Goal: Task Accomplishment & Management: Manage account settings

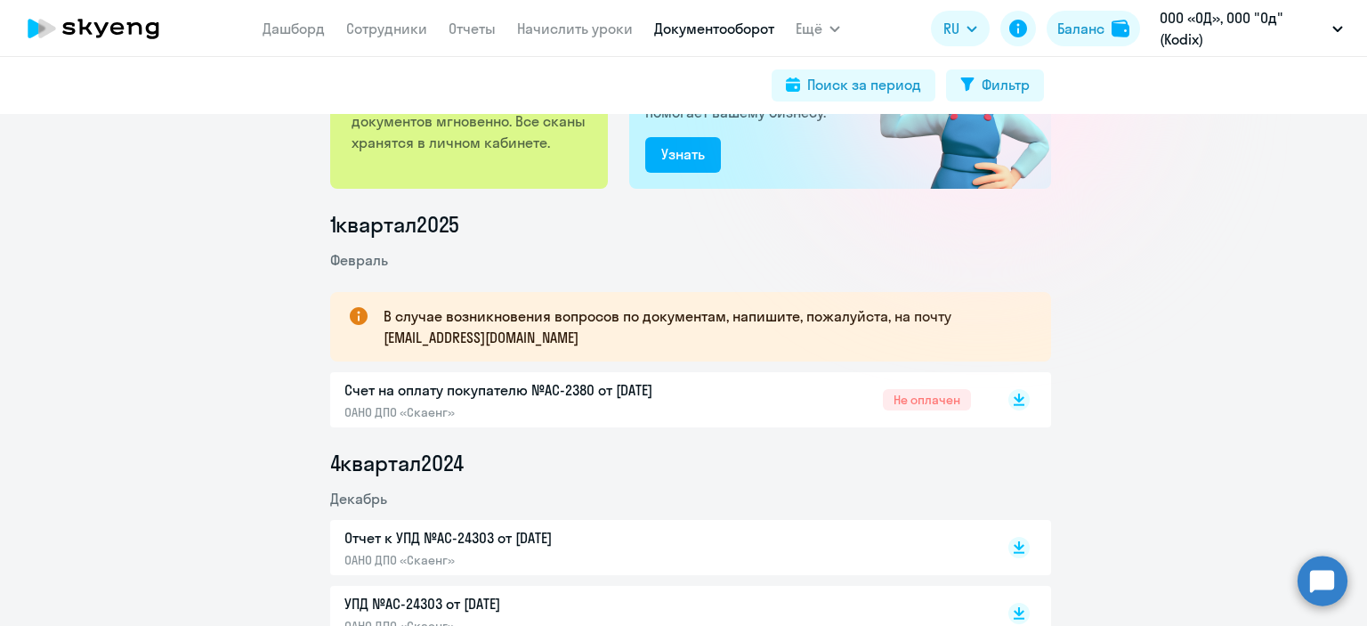
scroll to position [178, 0]
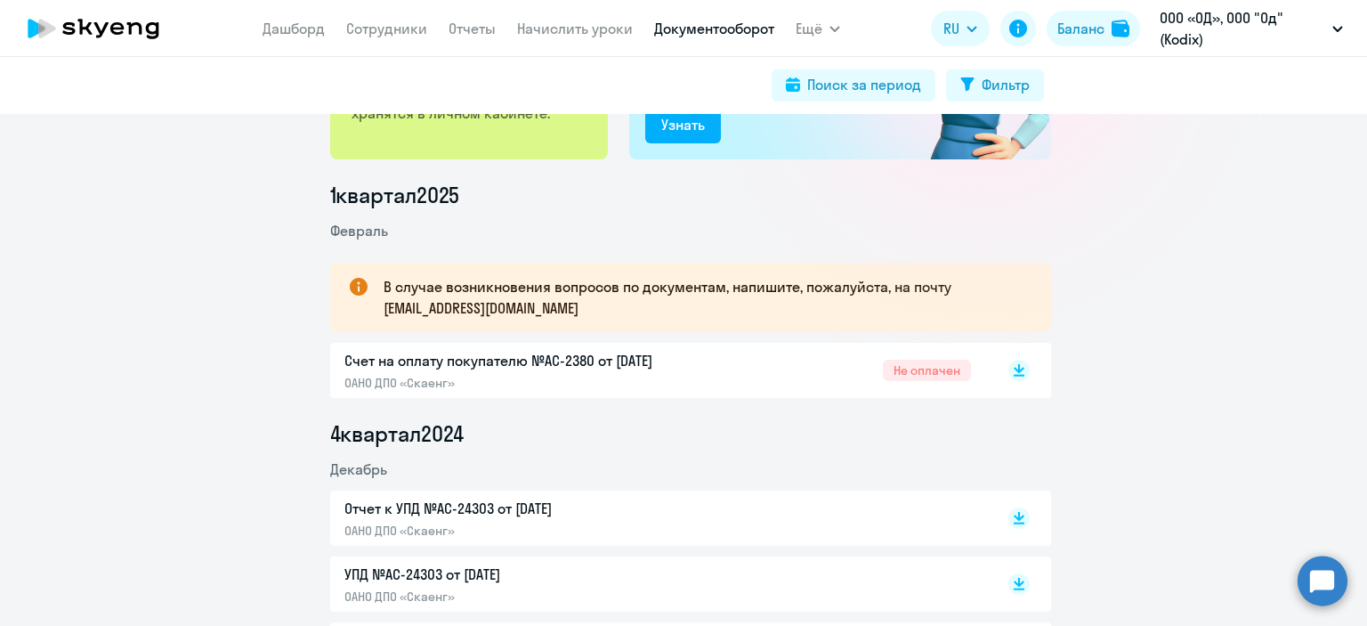
click at [742, 398] on ul "1 квартал [DATE][GEOGRAPHIC_DATA] В случае возникновения вопросов по документам…" at bounding box center [690, 478] width 721 height 595
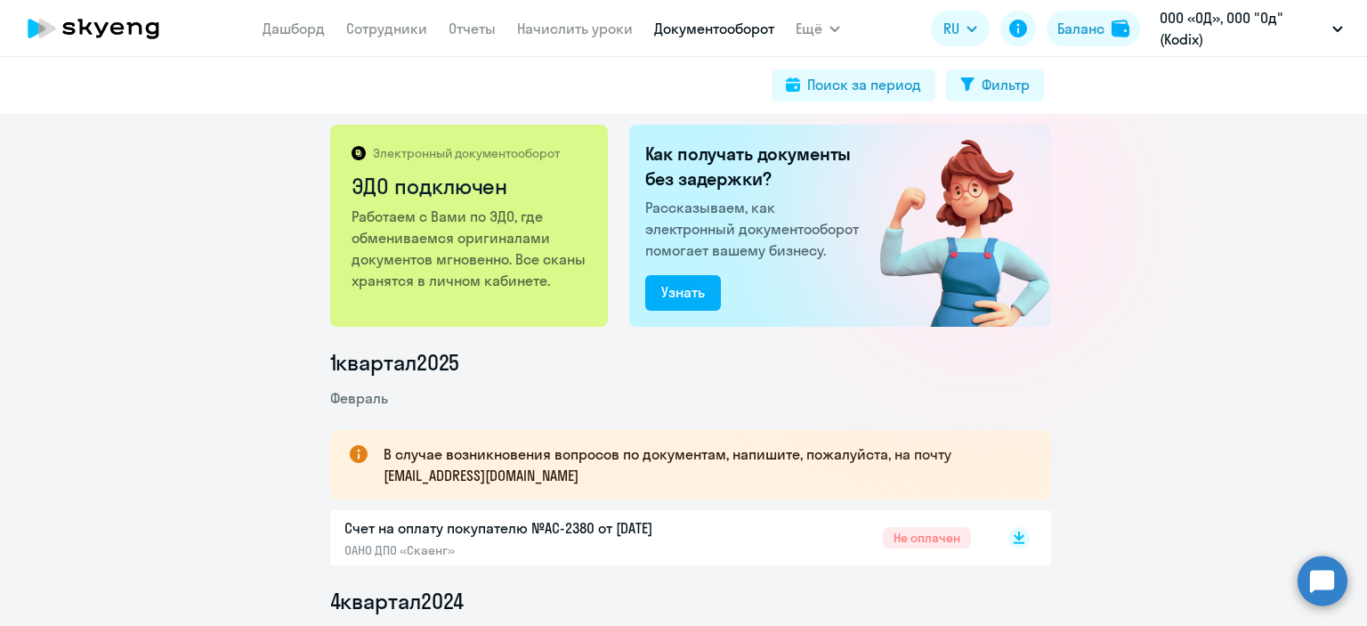
scroll to position [0, 0]
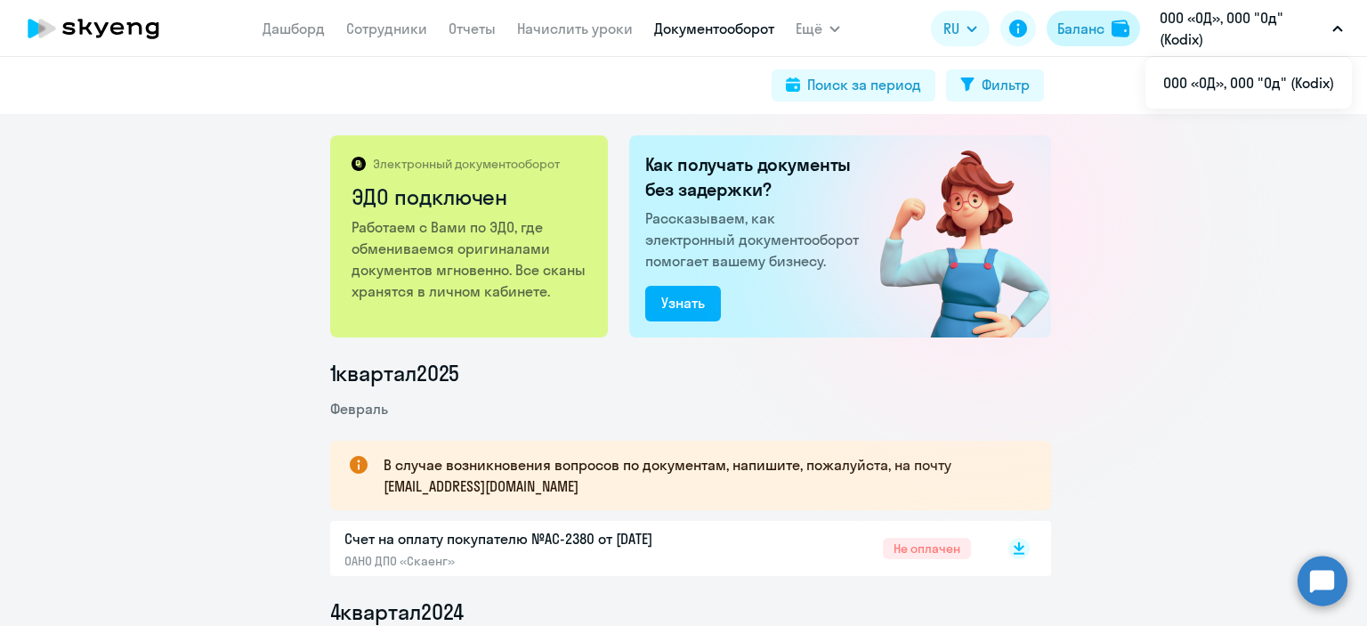
click at [1125, 35] on img at bounding box center [1121, 29] width 18 height 18
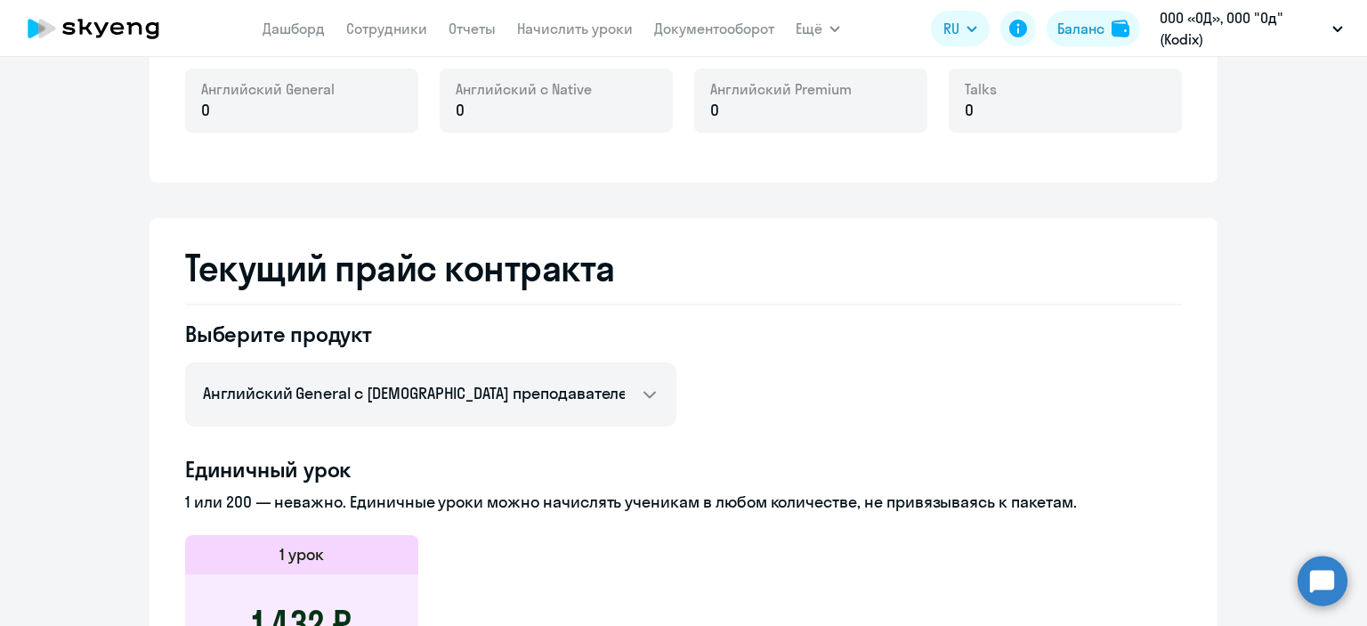
scroll to position [534, 0]
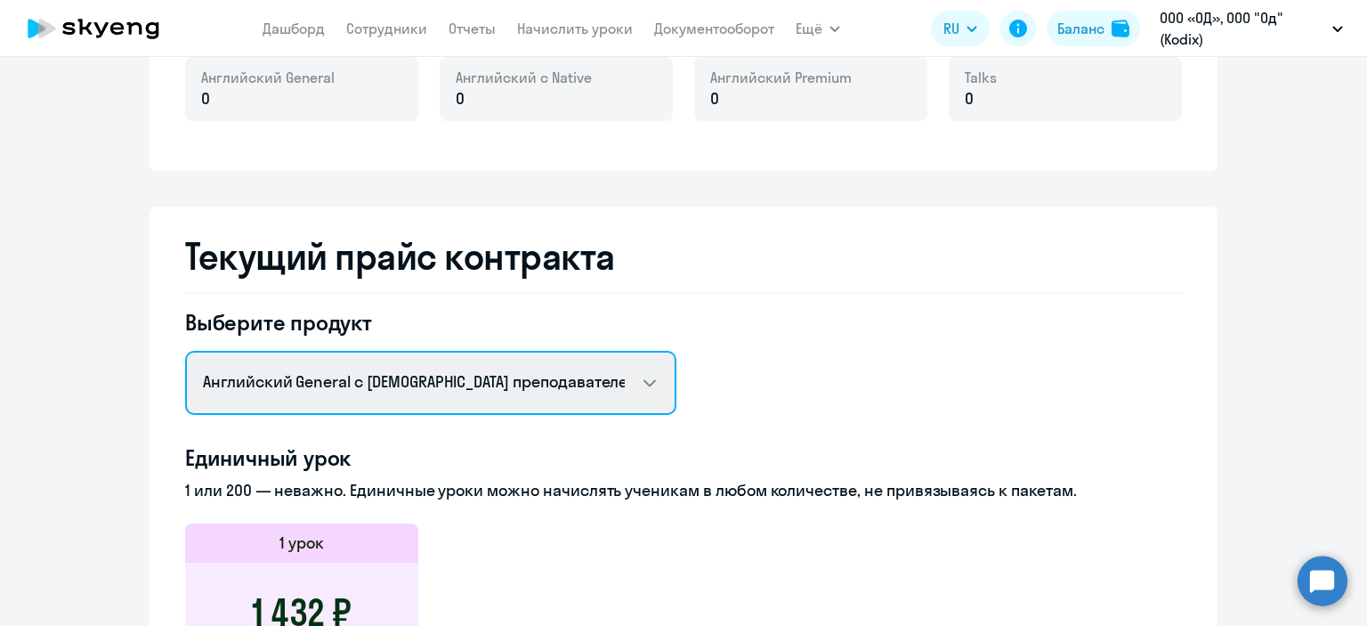
click at [563, 390] on select "Английский General с русскоговорящим преподавателем Английский General с [DEMOG…" at bounding box center [430, 383] width 491 height 64
select select "english_adult_native_speaker"
click at [185, 351] on select "Английский General с русскоговорящим преподавателем Английский General с [DEMOG…" at bounding box center [430, 383] width 491 height 64
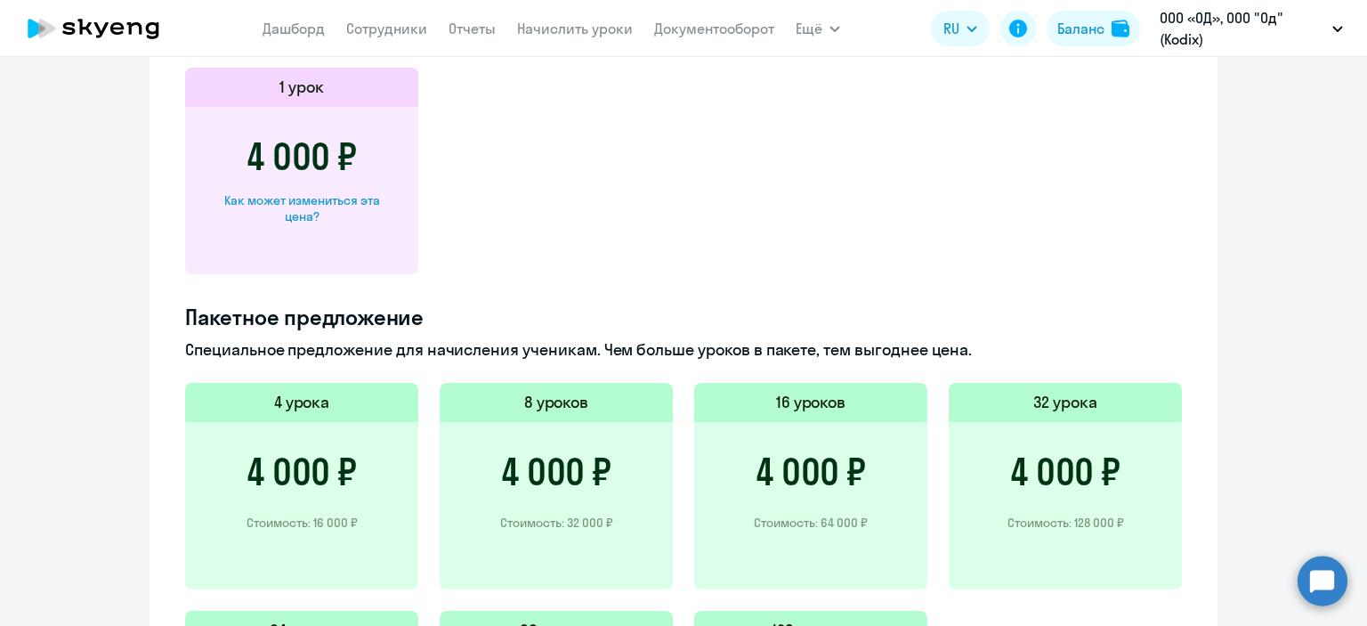
scroll to position [1068, 0]
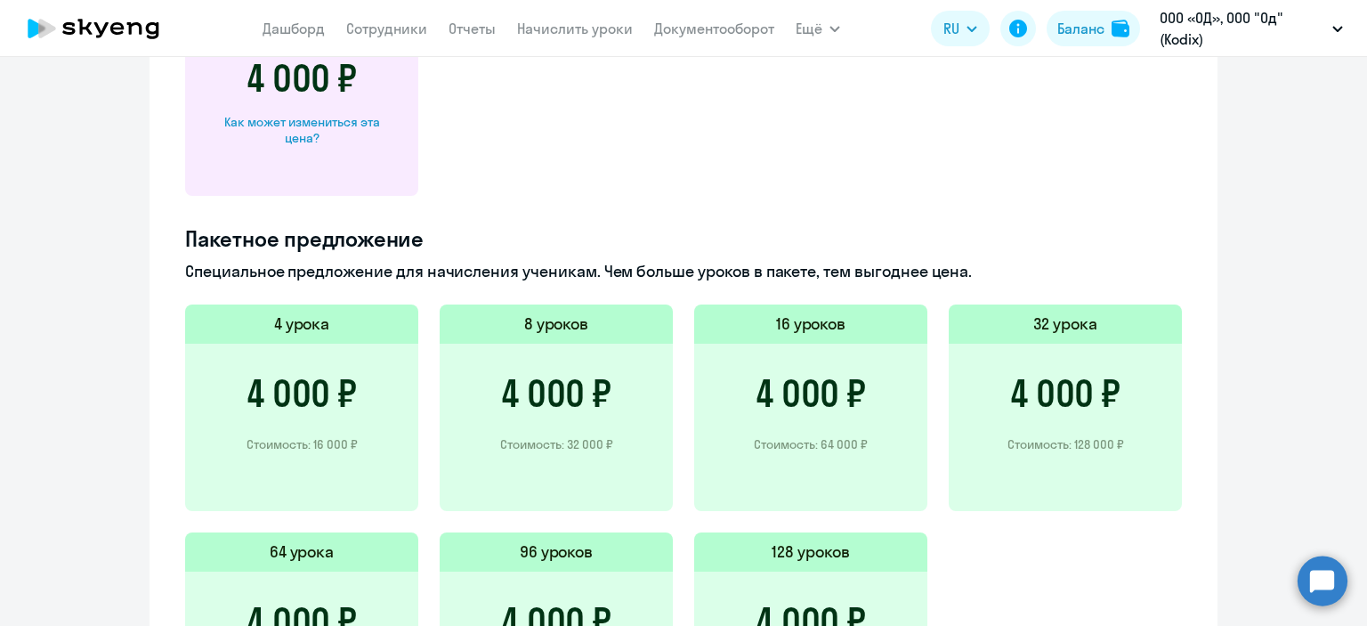
click at [911, 224] on h4 "Пакетное предложение" at bounding box center [683, 238] width 997 height 28
click at [560, 450] on p "Стоимость: 32 000 ₽" at bounding box center [556, 444] width 113 height 16
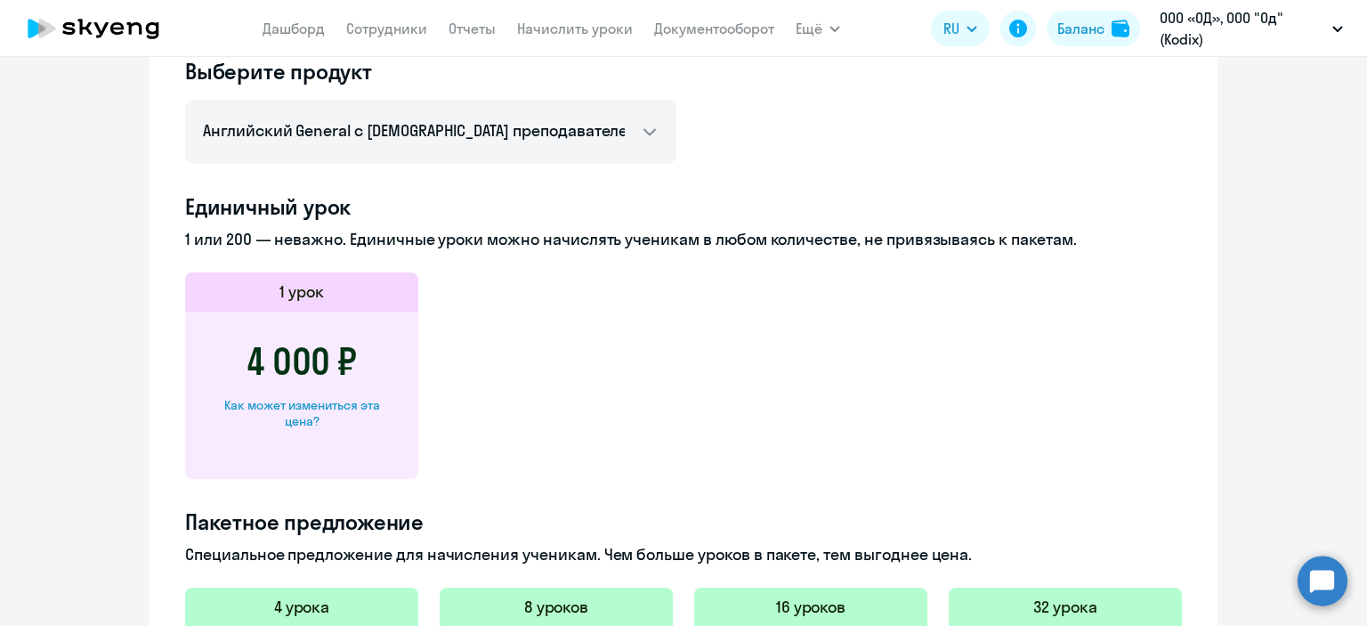
scroll to position [757, 0]
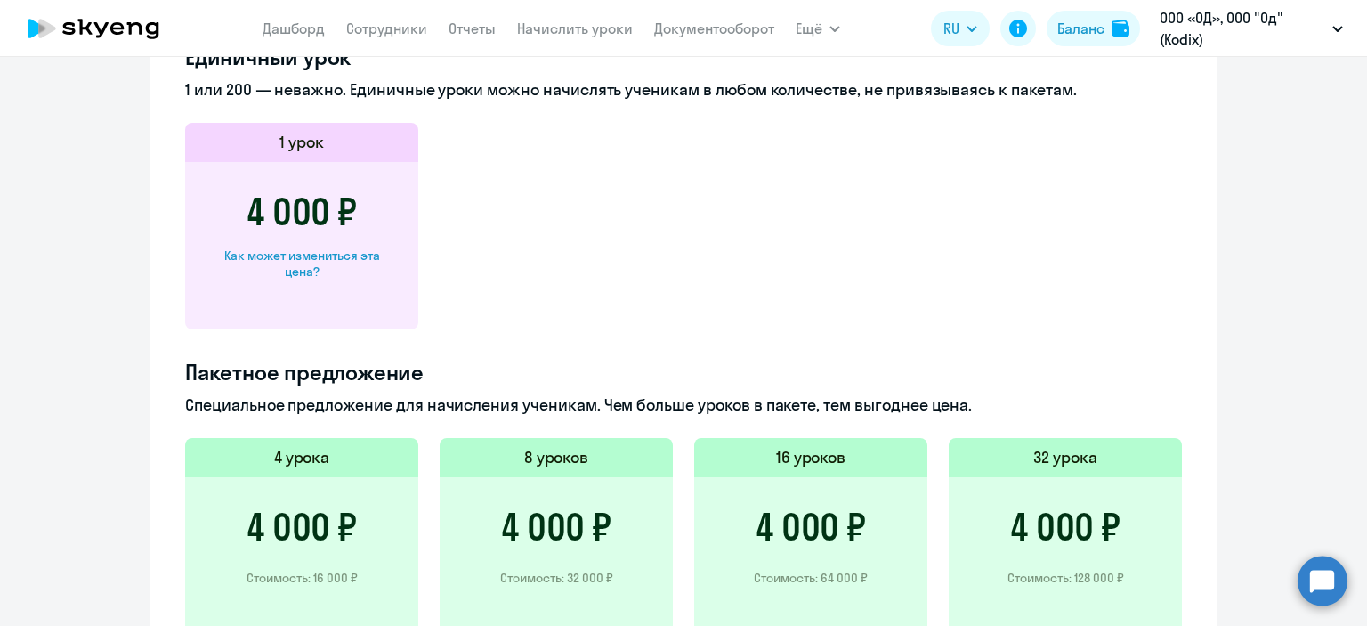
click at [559, 490] on div "4 000 ₽ Стоимость: 32 000 ₽" at bounding box center [556, 560] width 233 height 167
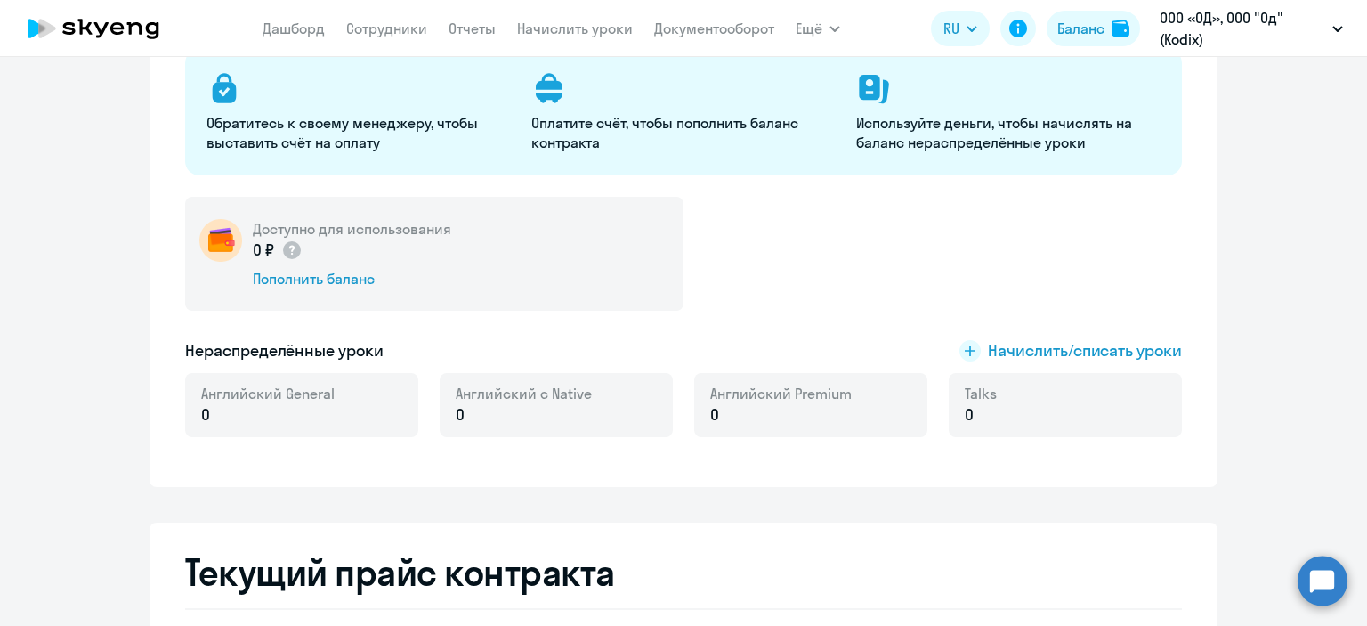
scroll to position [223, 0]
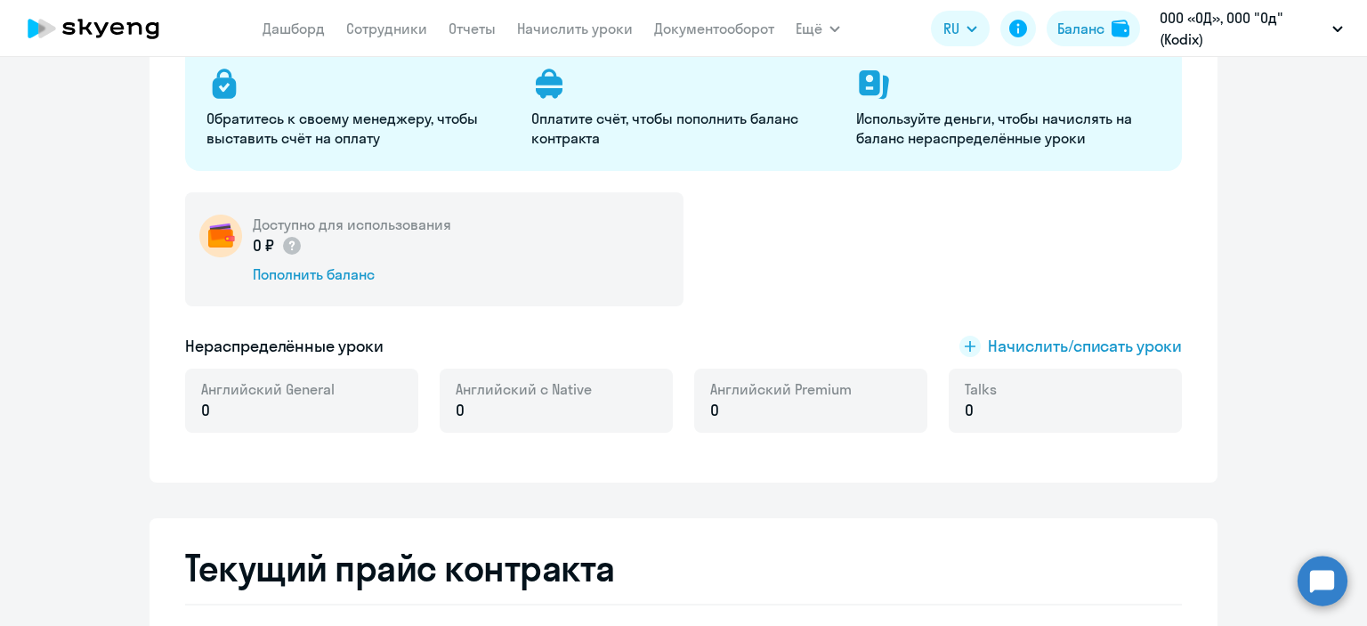
drag, startPoint x: 369, startPoint y: 422, endPoint x: 223, endPoint y: 405, distance: 147.0
click at [223, 405] on div "Английский General 0" at bounding box center [301, 401] width 233 height 64
click at [223, 405] on p "0" at bounding box center [268, 410] width 134 height 23
click at [346, 276] on div "Пополнить баланс" at bounding box center [352, 274] width 199 height 20
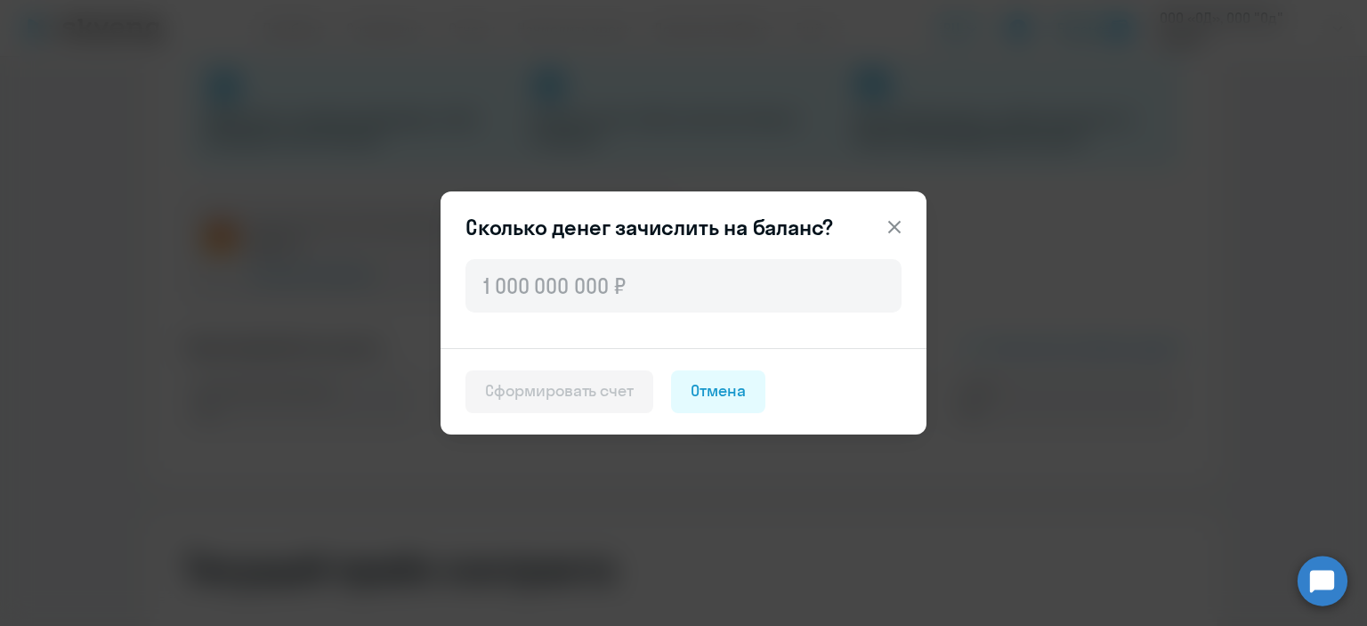
click at [900, 220] on icon at bounding box center [894, 226] width 21 height 21
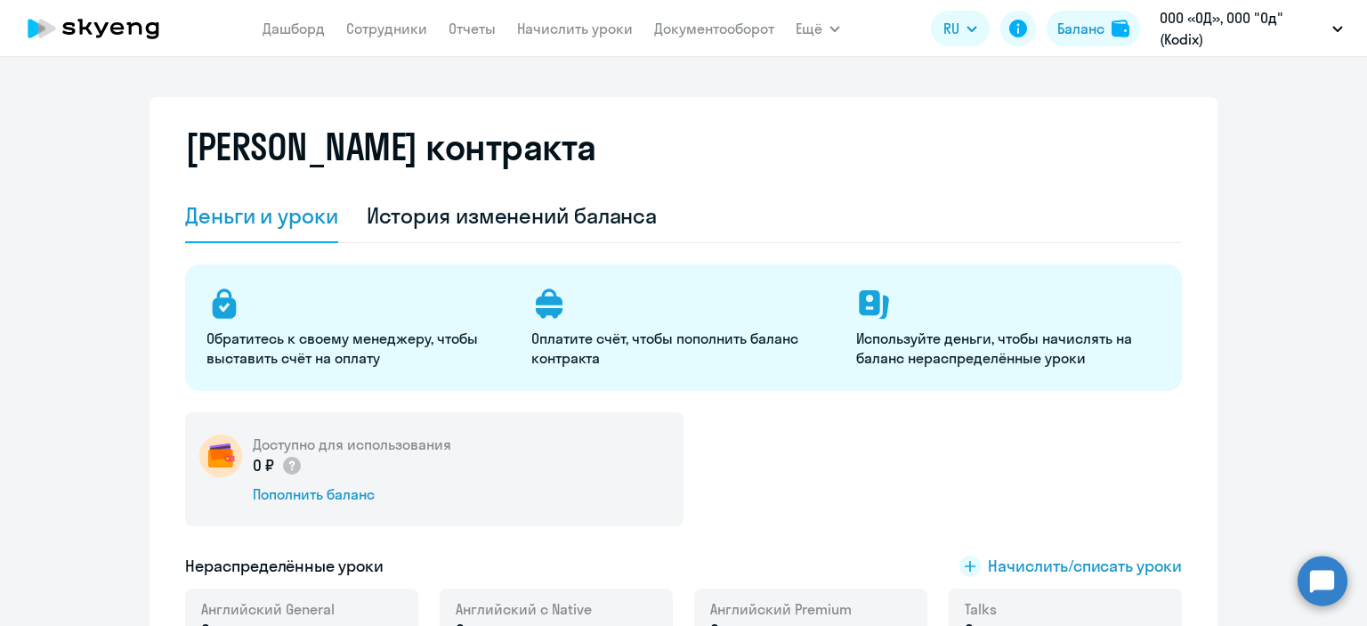
scroll to position [0, 0]
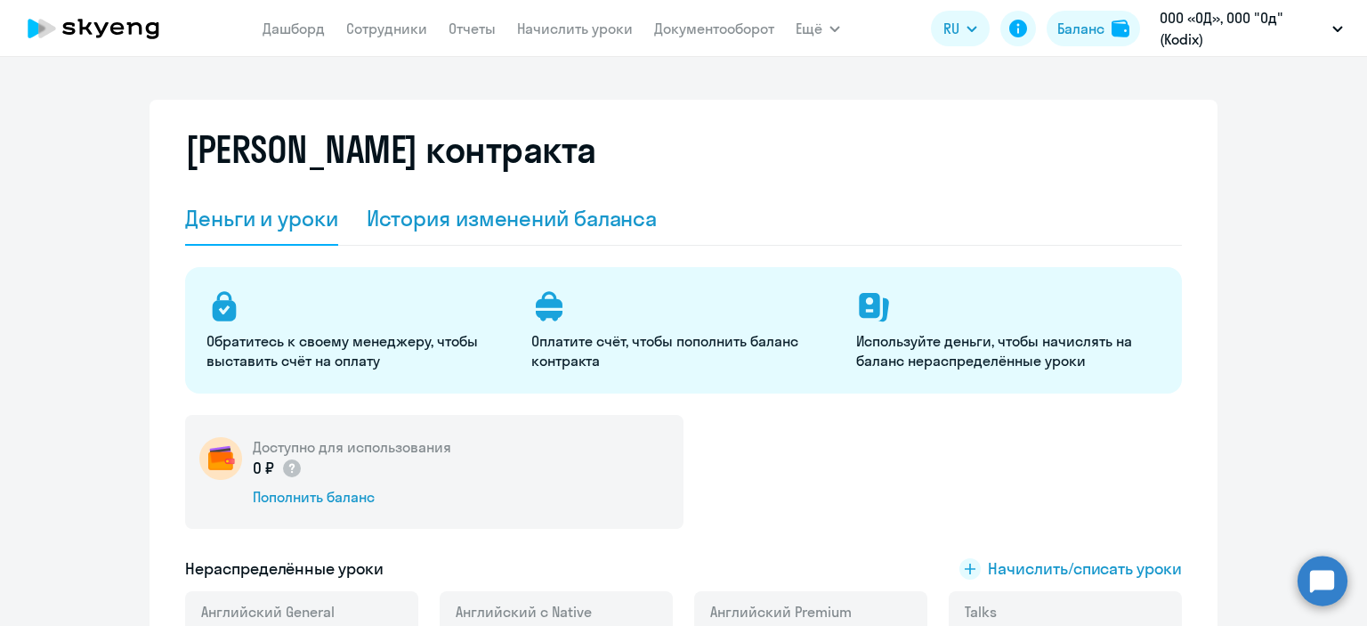
click at [576, 231] on div "История изменений баланса" at bounding box center [512, 218] width 291 height 28
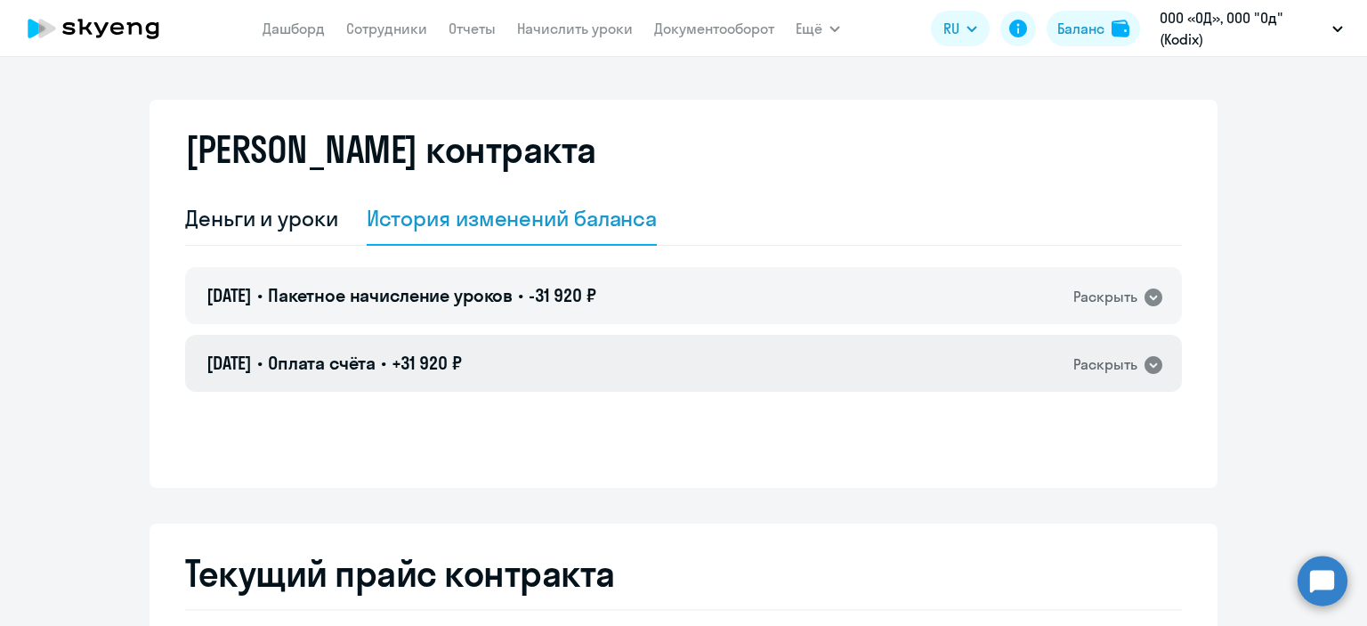
click at [1074, 373] on div "Раскрыть" at bounding box center [1106, 364] width 64 height 22
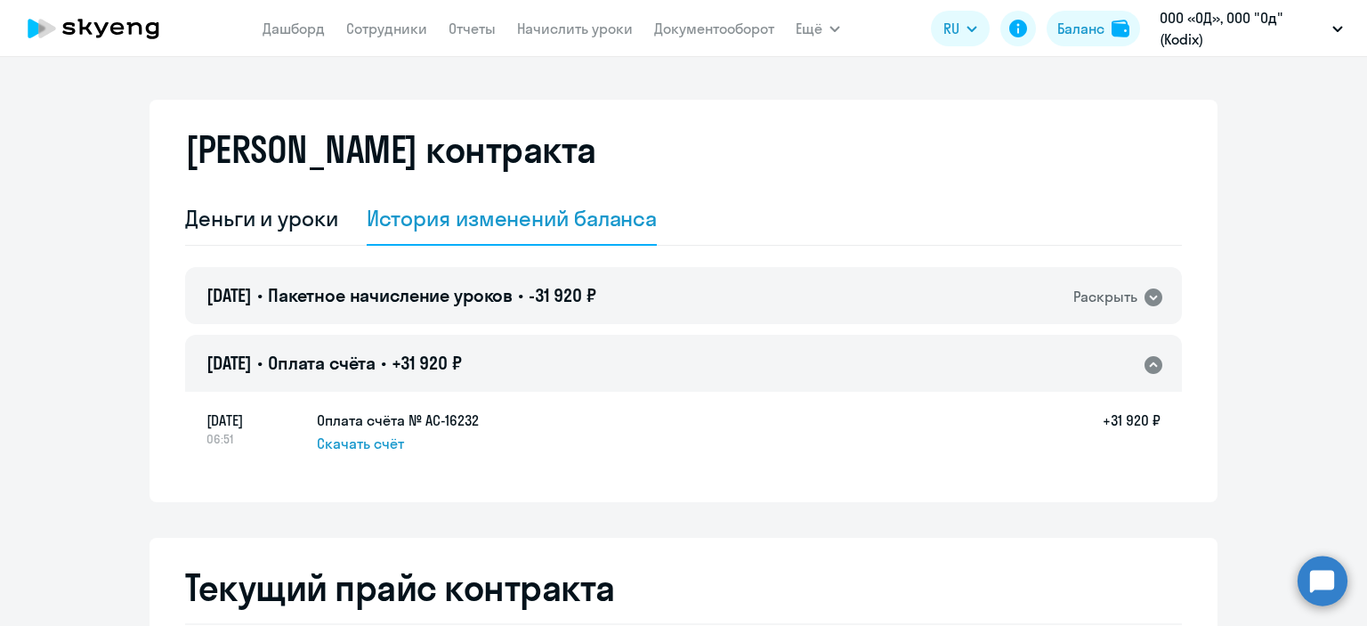
click at [388, 442] on span "Скачать счёт" at bounding box center [360, 443] width 87 height 21
click at [312, 199] on div "Деньги и уроки" at bounding box center [261, 218] width 153 height 53
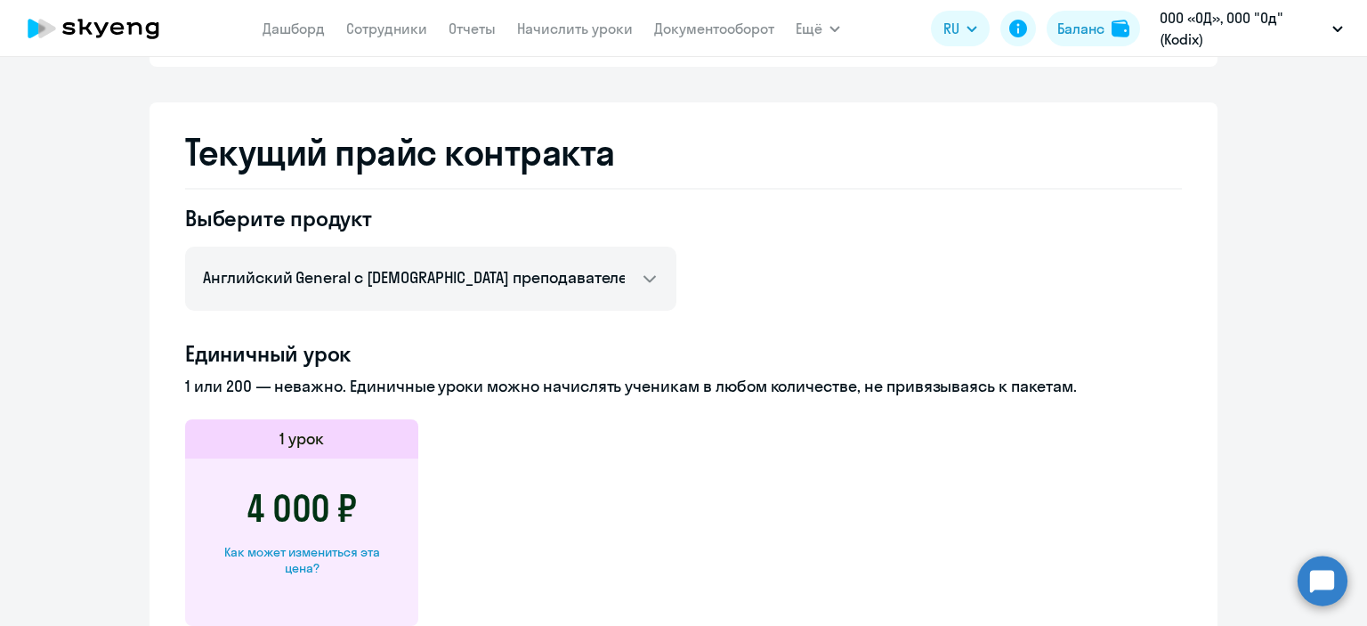
scroll to position [623, 0]
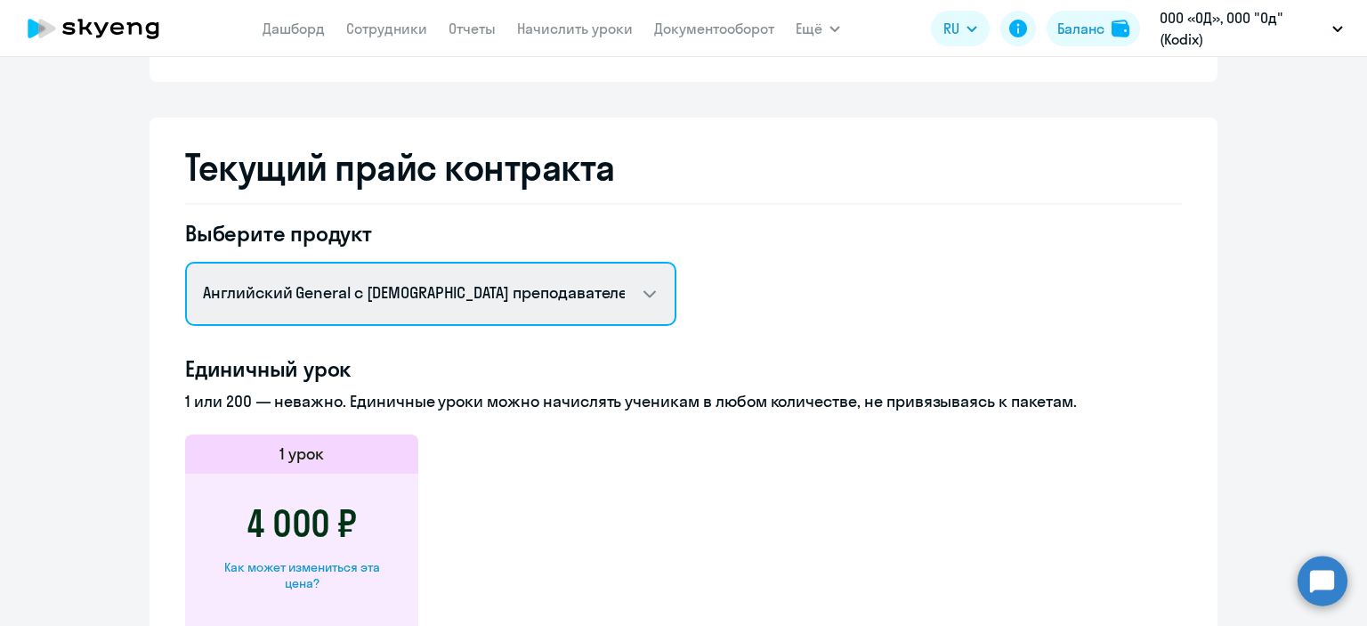
click at [522, 293] on select "Английский General с русскоговорящим преподавателем Английский General с [DEMOG…" at bounding box center [430, 294] width 491 height 64
click at [185, 262] on select "Английский General с русскоговорящим преподавателем Английский General с [DEMOG…" at bounding box center [430, 294] width 491 height 64
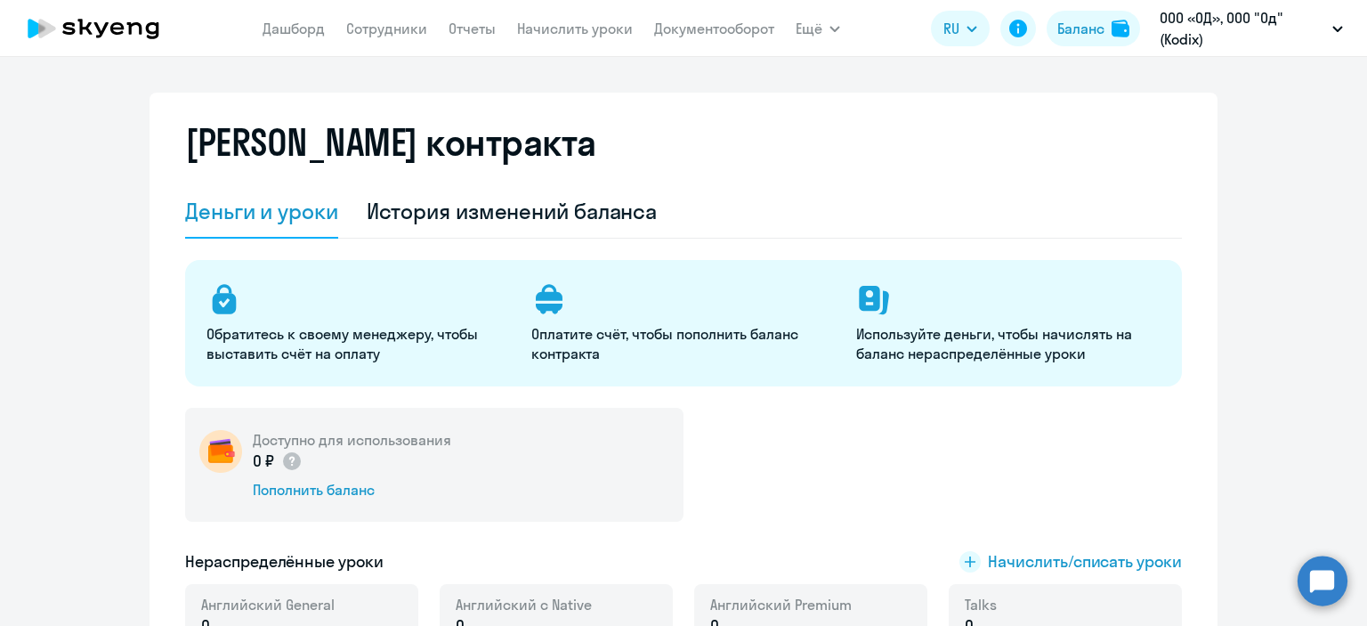
scroll to position [0, 0]
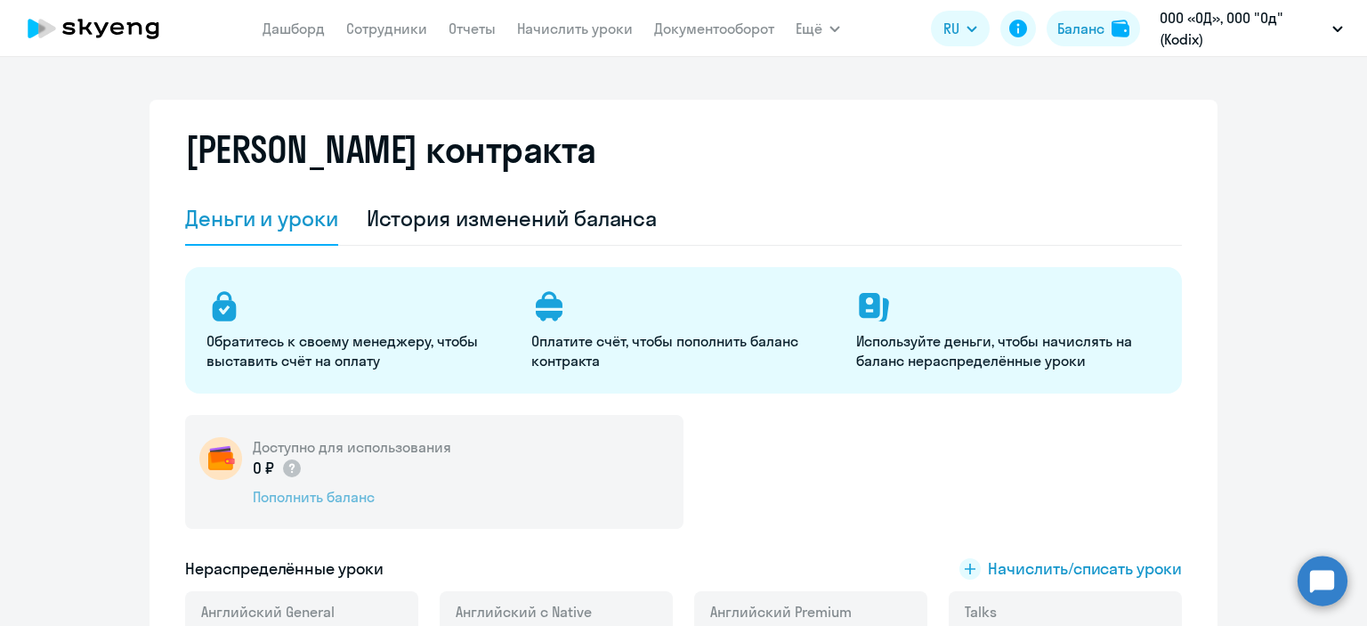
click at [316, 490] on div "Пополнить баланс" at bounding box center [352, 497] width 199 height 20
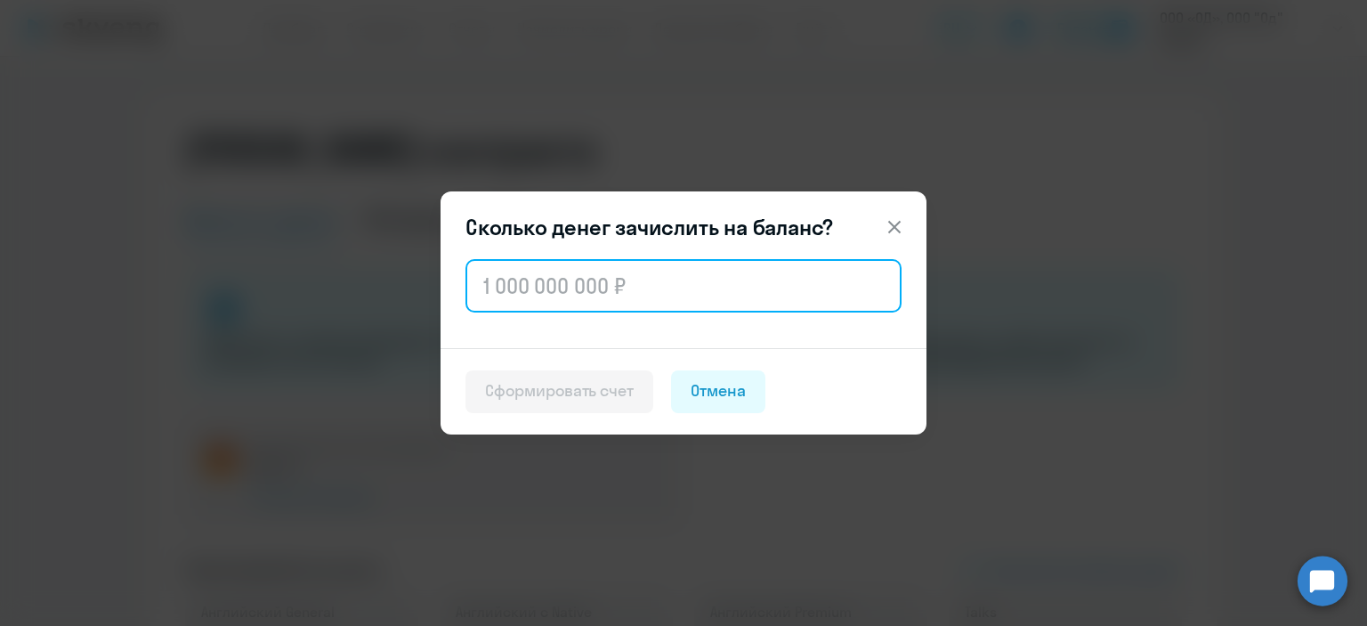
click at [611, 293] on input "text" at bounding box center [684, 285] width 436 height 53
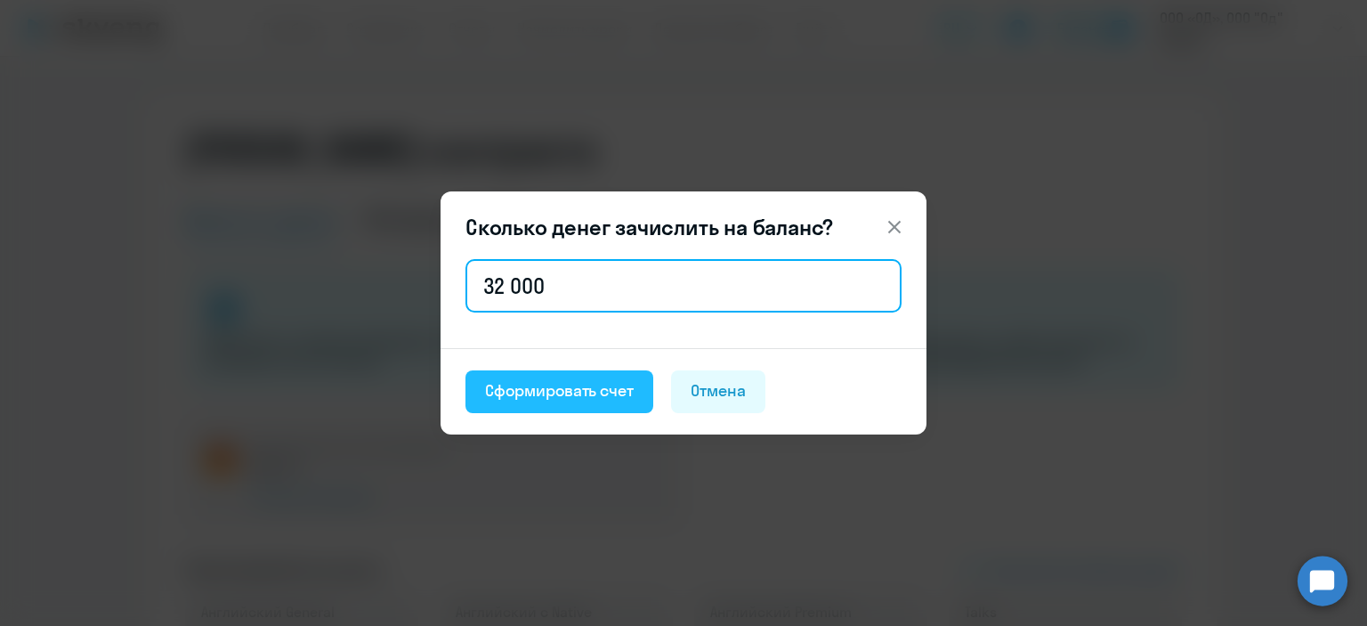
type input "32 000"
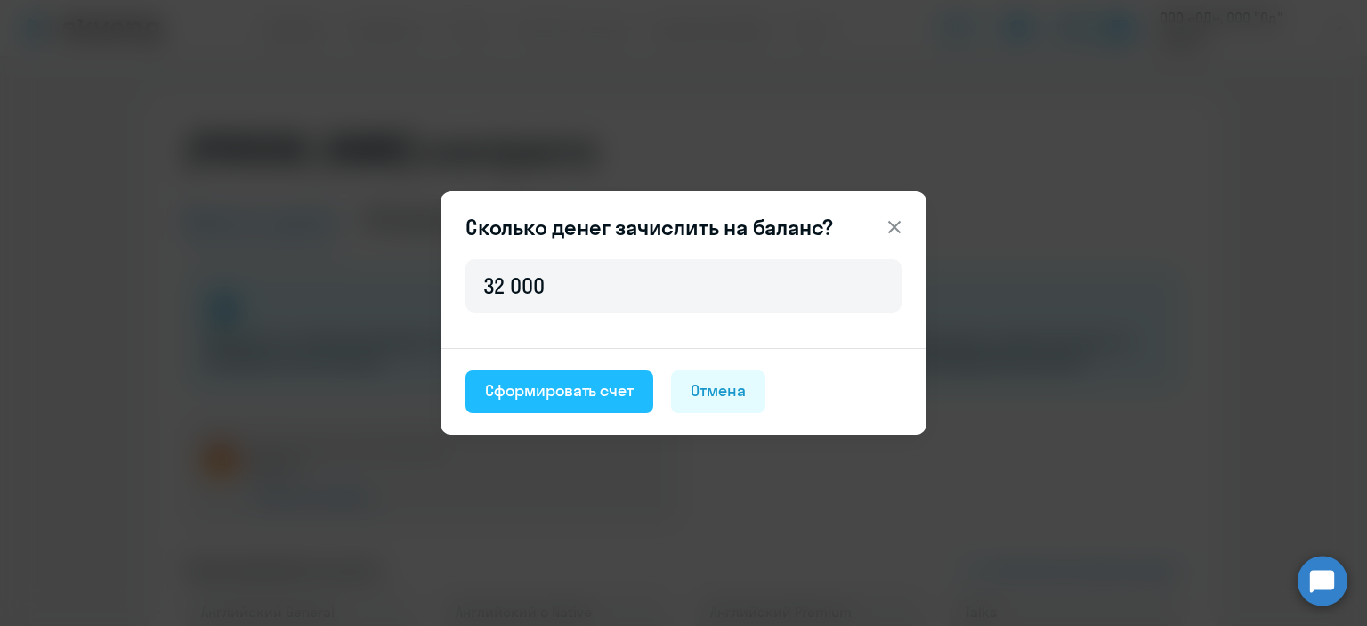
click at [625, 390] on div "Сформировать счет" at bounding box center [559, 390] width 149 height 23
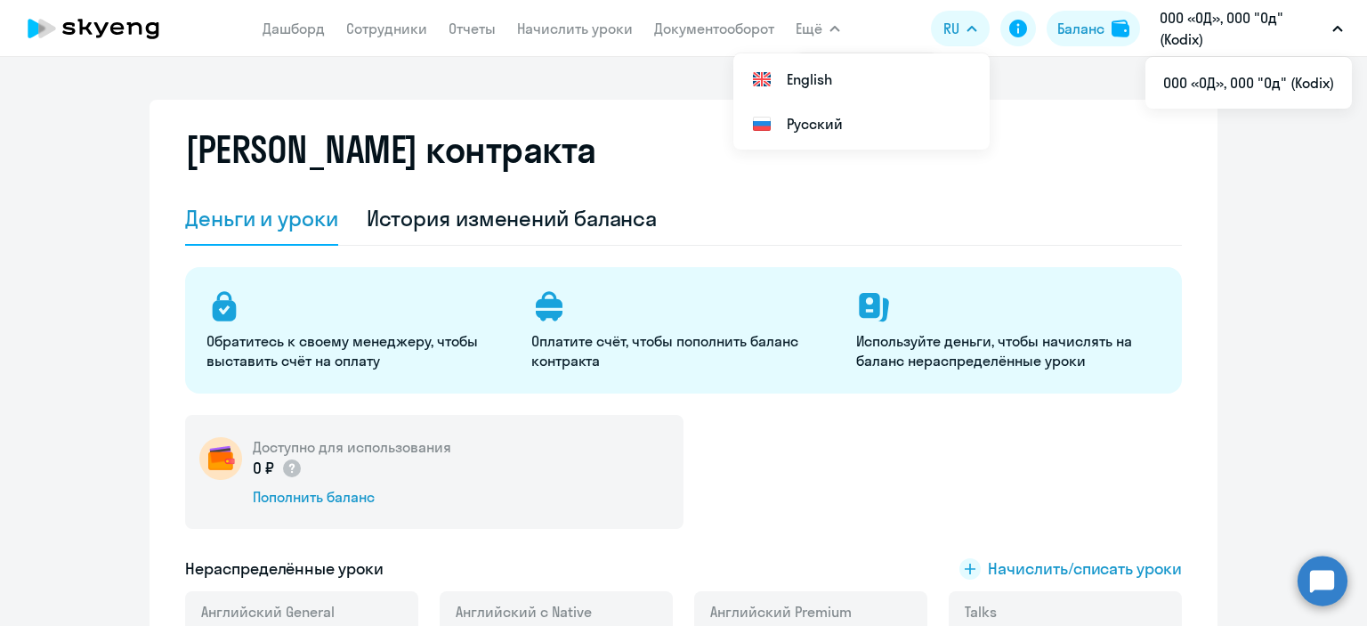
click at [1274, 31] on p "ООО «ОД», ООО "Од" (Kodix)" at bounding box center [1243, 28] width 166 height 43
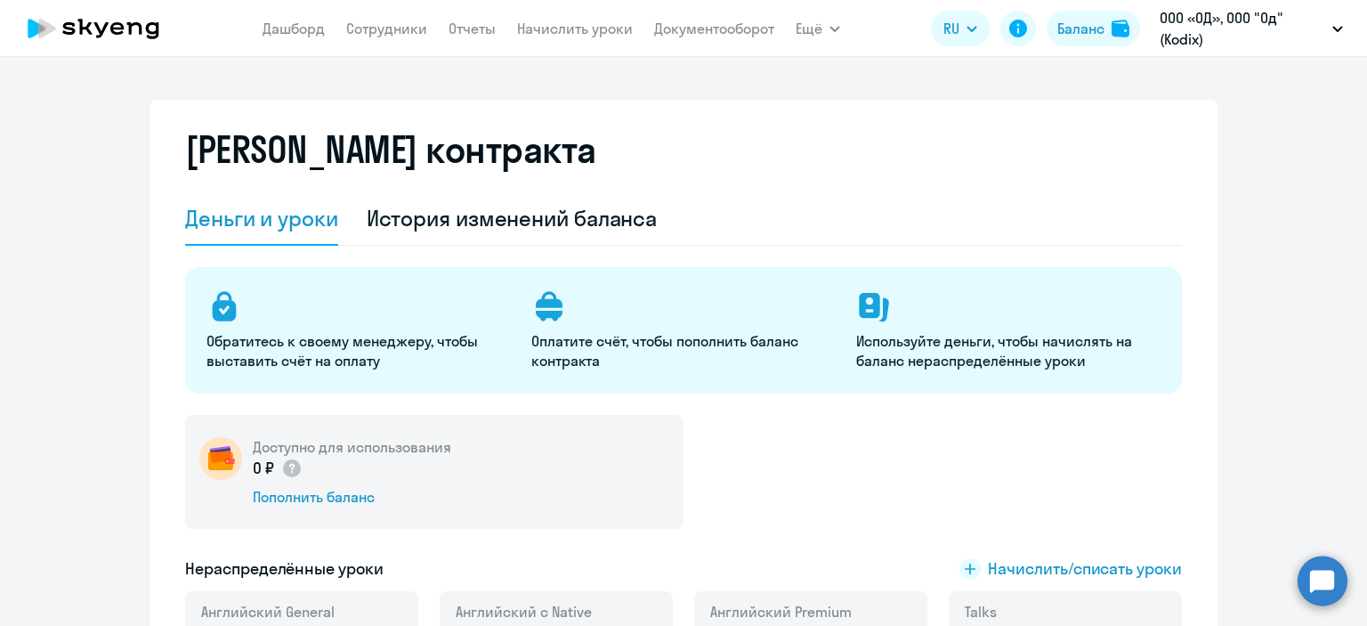
click at [1321, 25] on p "ООО «ОД», ООО "Од" (Kodix)" at bounding box center [1243, 28] width 166 height 43
click at [1086, 36] on div "Баланс" at bounding box center [1081, 28] width 47 height 21
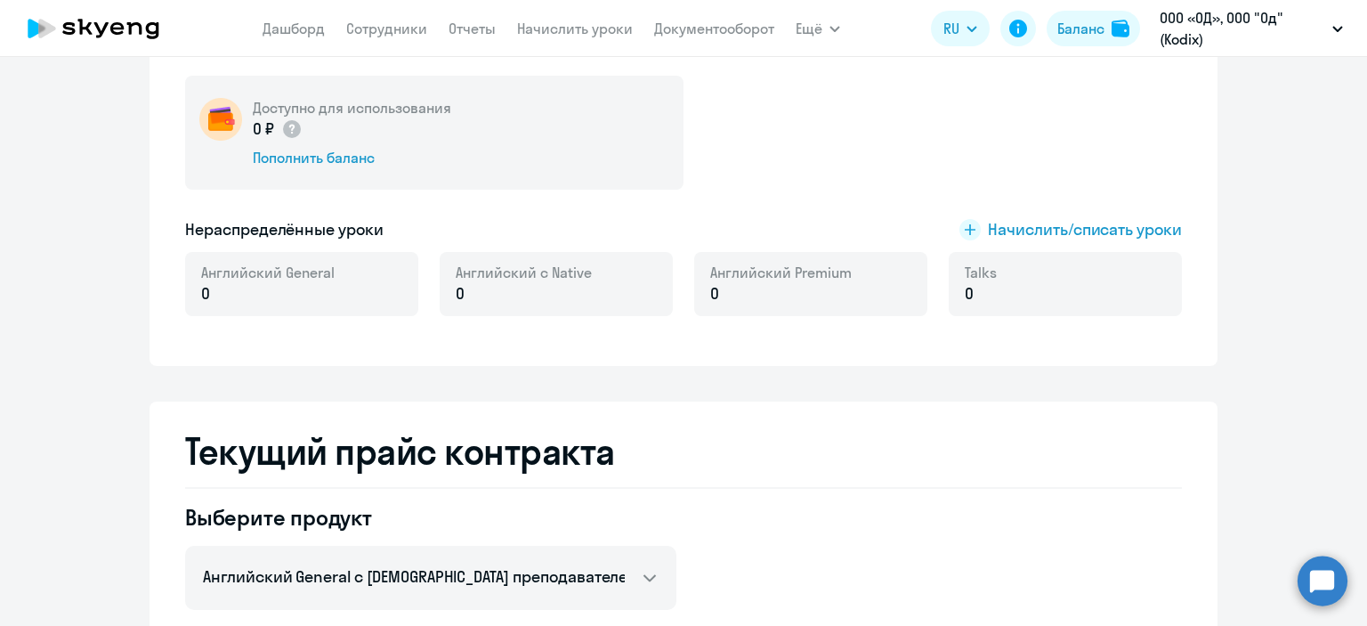
scroll to position [356, 0]
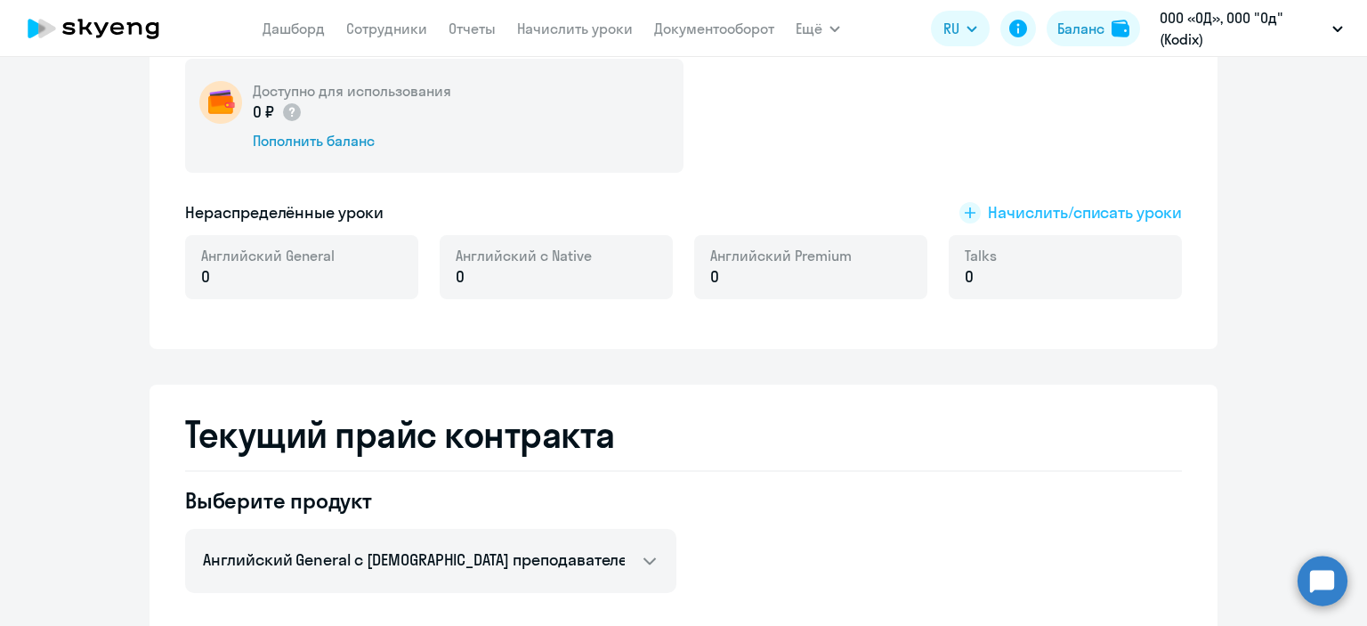
click at [1004, 220] on span "Начислить/списать уроки" at bounding box center [1085, 212] width 194 height 23
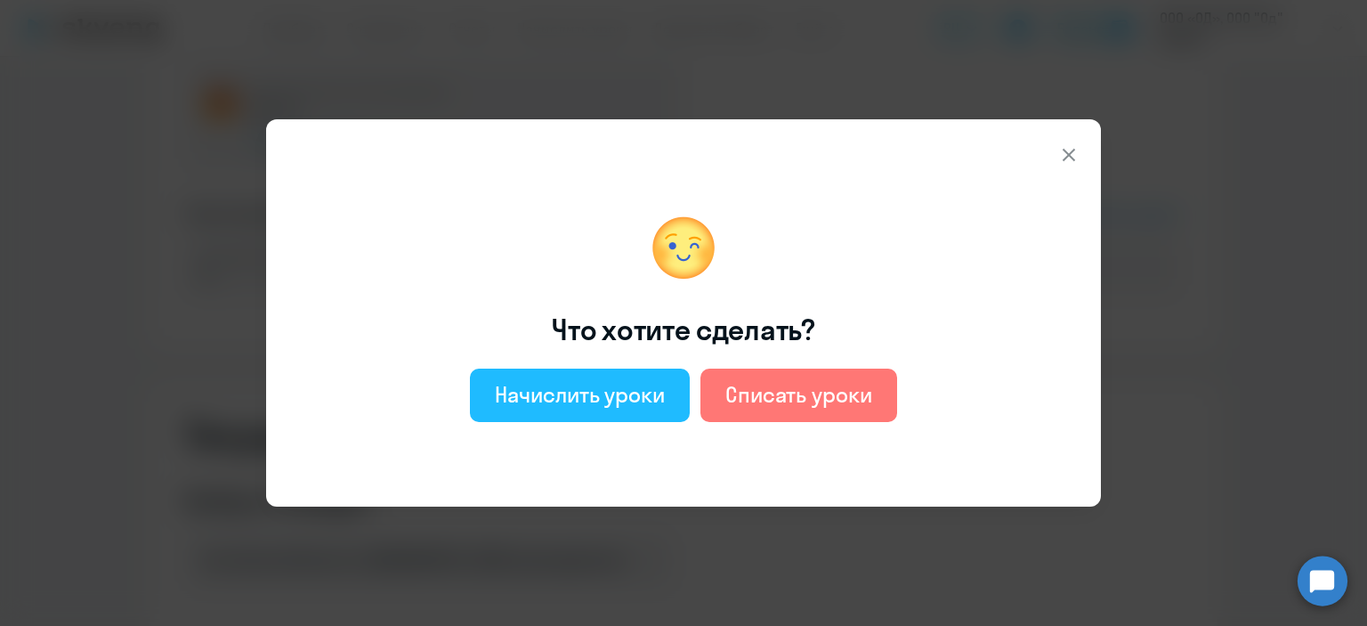
click at [595, 371] on button "Начислить уроки" at bounding box center [580, 395] width 220 height 53
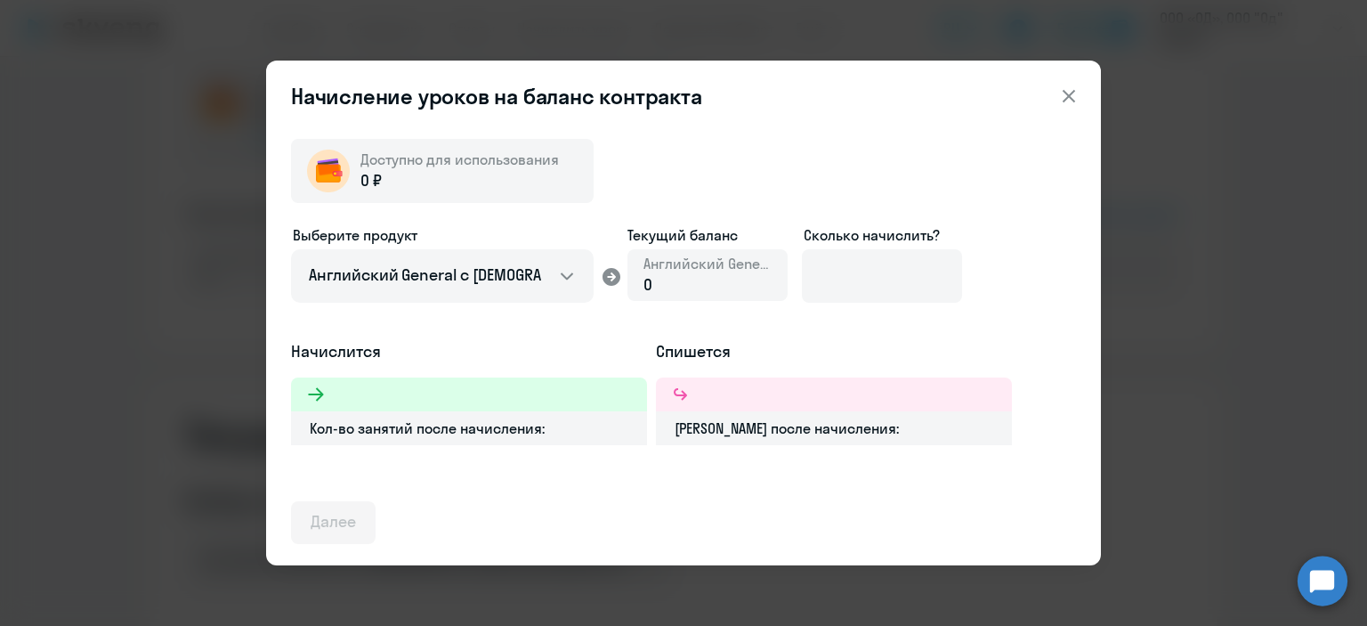
click at [450, 191] on div "0 ₽" at bounding box center [460, 180] width 199 height 23
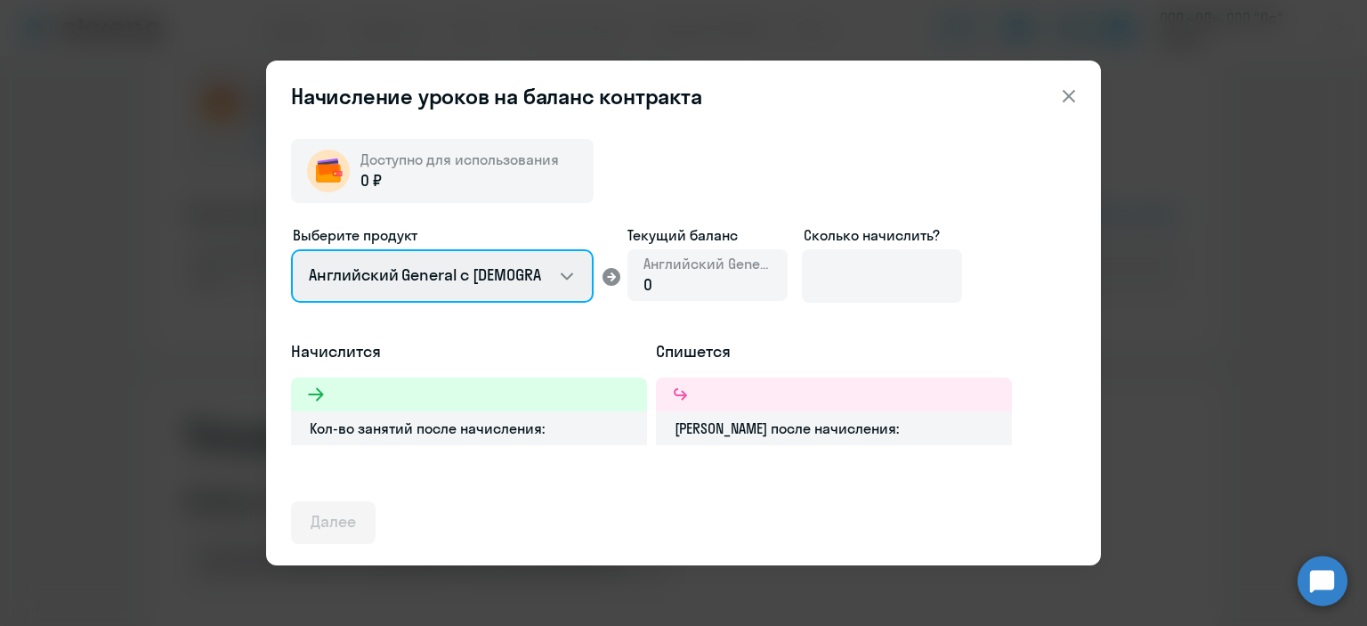
click at [434, 281] on select "Английский General с [DEMOGRAPHIC_DATA] преподавателем Английский General с [DE…" at bounding box center [442, 275] width 303 height 53
select select "english_adult_native_speaker"
click at [291, 249] on select "Английский General с [DEMOGRAPHIC_DATA] преподавателем Английский General с [DE…" at bounding box center [442, 275] width 303 height 53
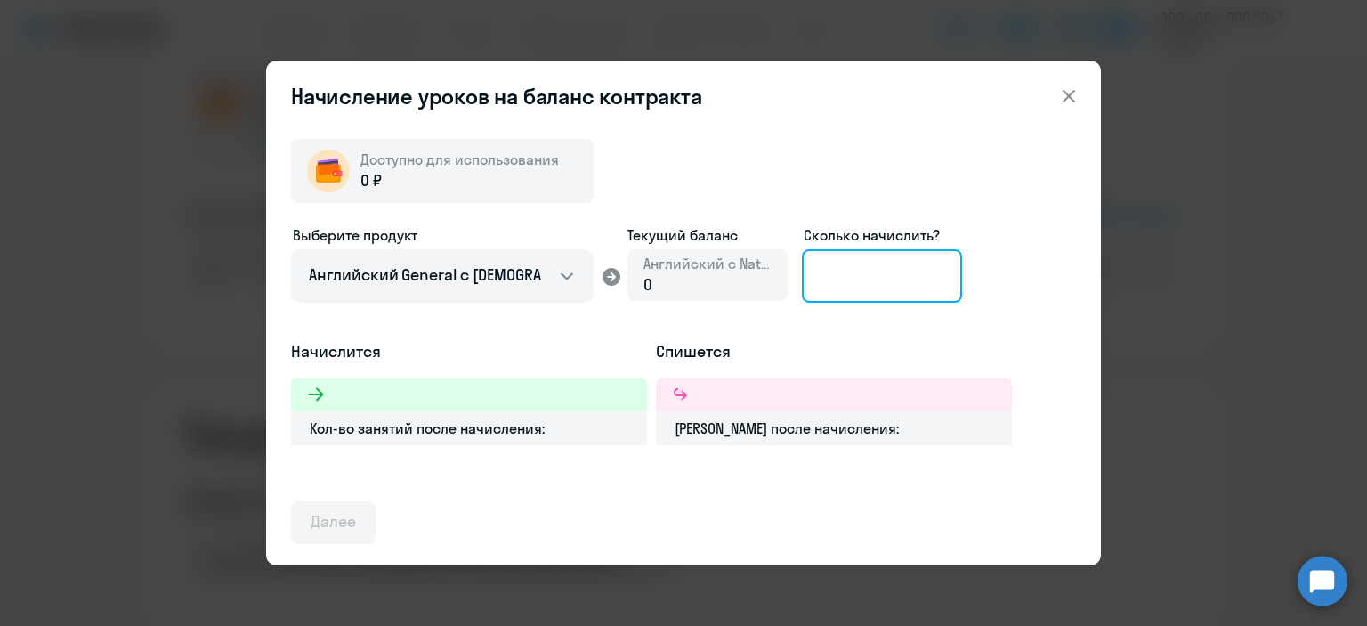
click at [818, 281] on input at bounding box center [882, 275] width 160 height 53
click at [1054, 92] on button at bounding box center [1069, 96] width 36 height 36
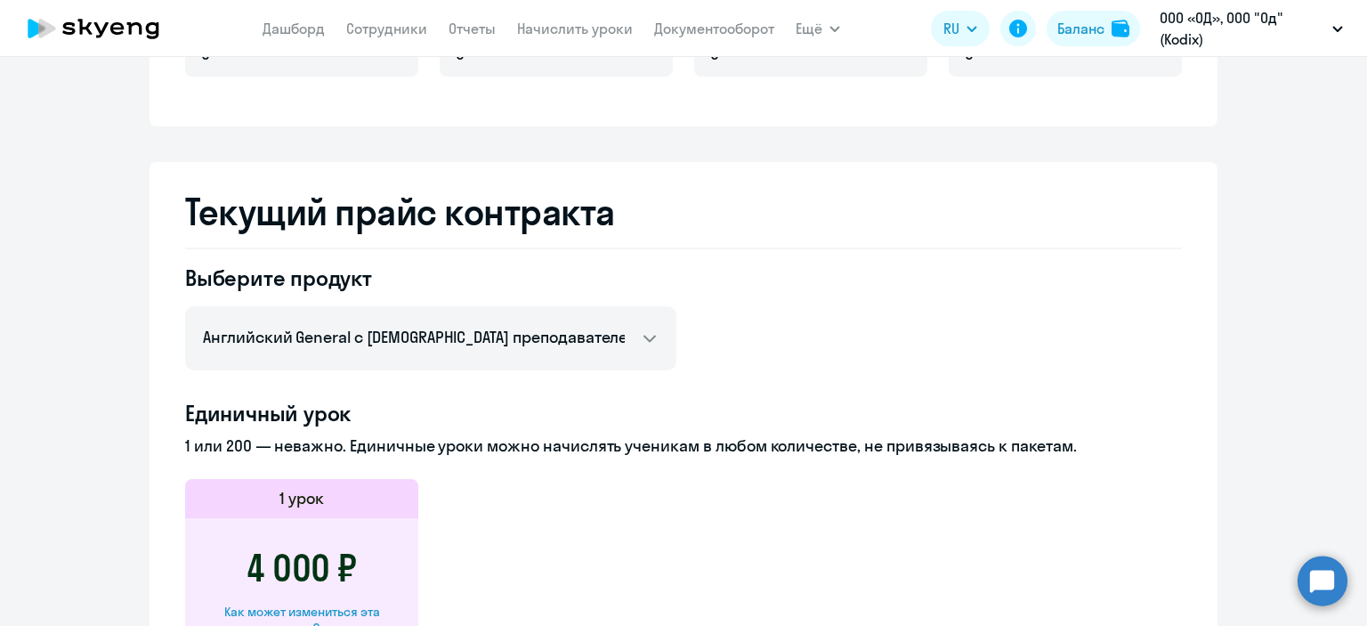
scroll to position [0, 0]
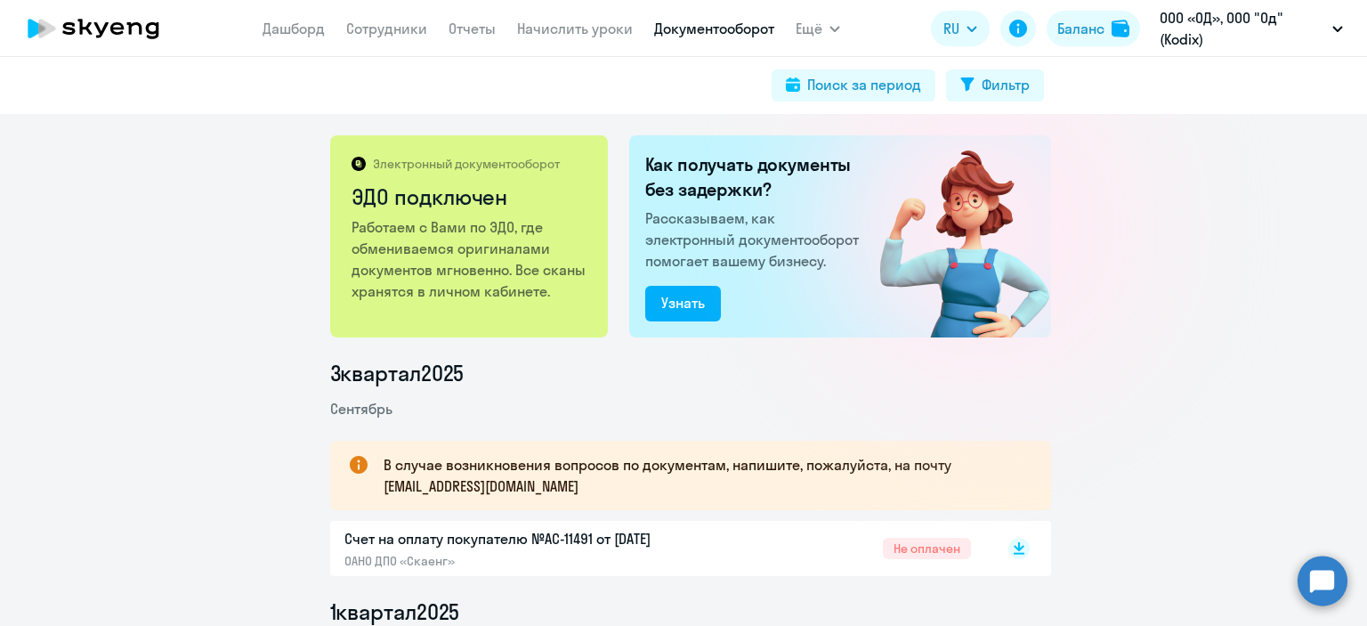
drag, startPoint x: 370, startPoint y: 4, endPoint x: 125, endPoint y: 361, distance: 433.3
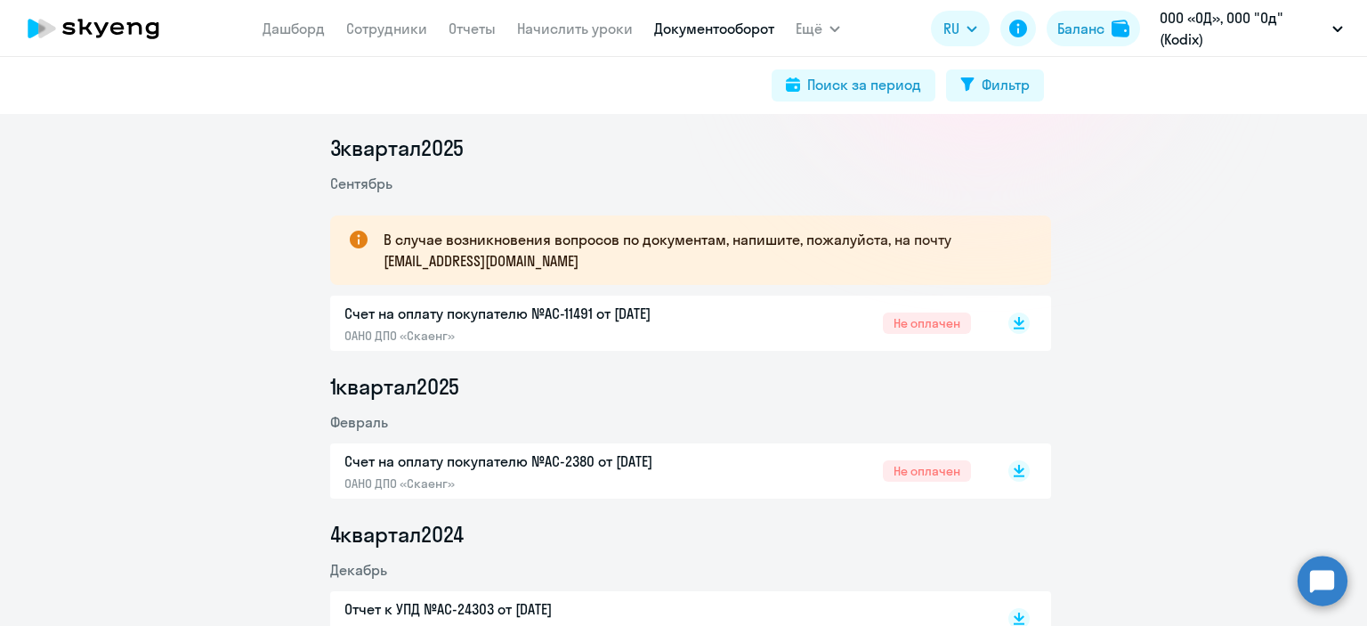
scroll to position [267, 0]
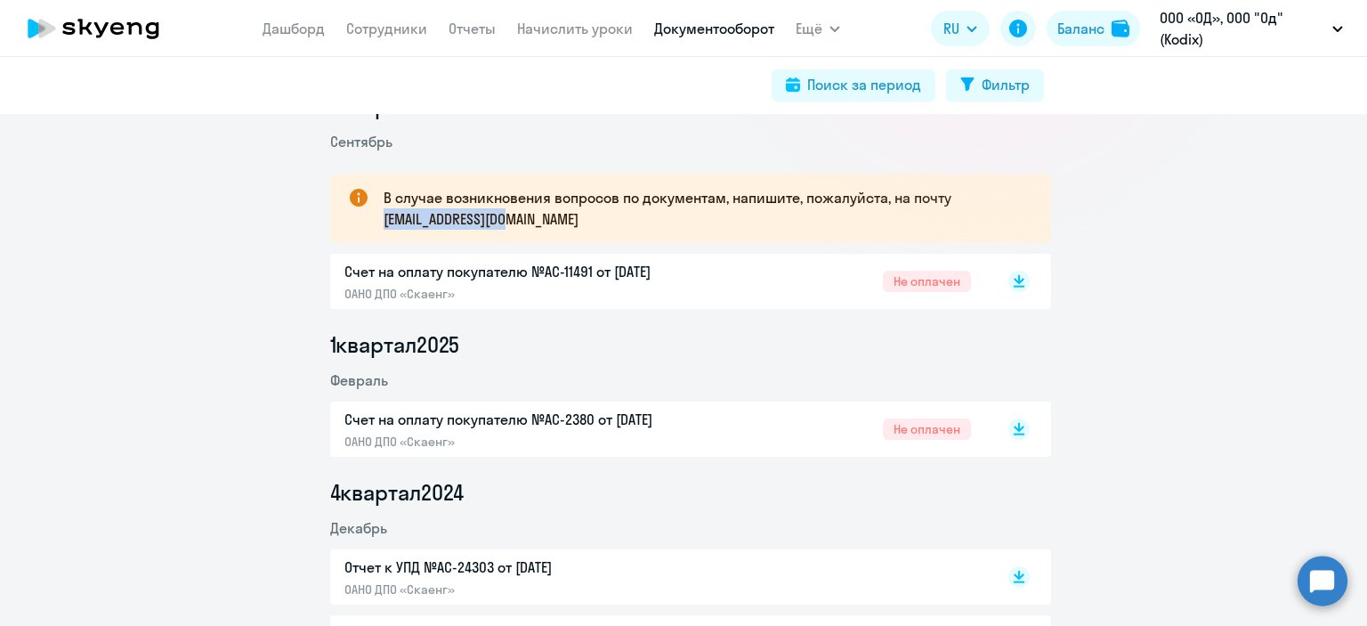
drag, startPoint x: 555, startPoint y: 220, endPoint x: 373, endPoint y: 215, distance: 182.5
click at [373, 215] on div "В случае возникновения вопросов по документам, напишите, пожалуйста, на почту […" at bounding box center [690, 208] width 721 height 69
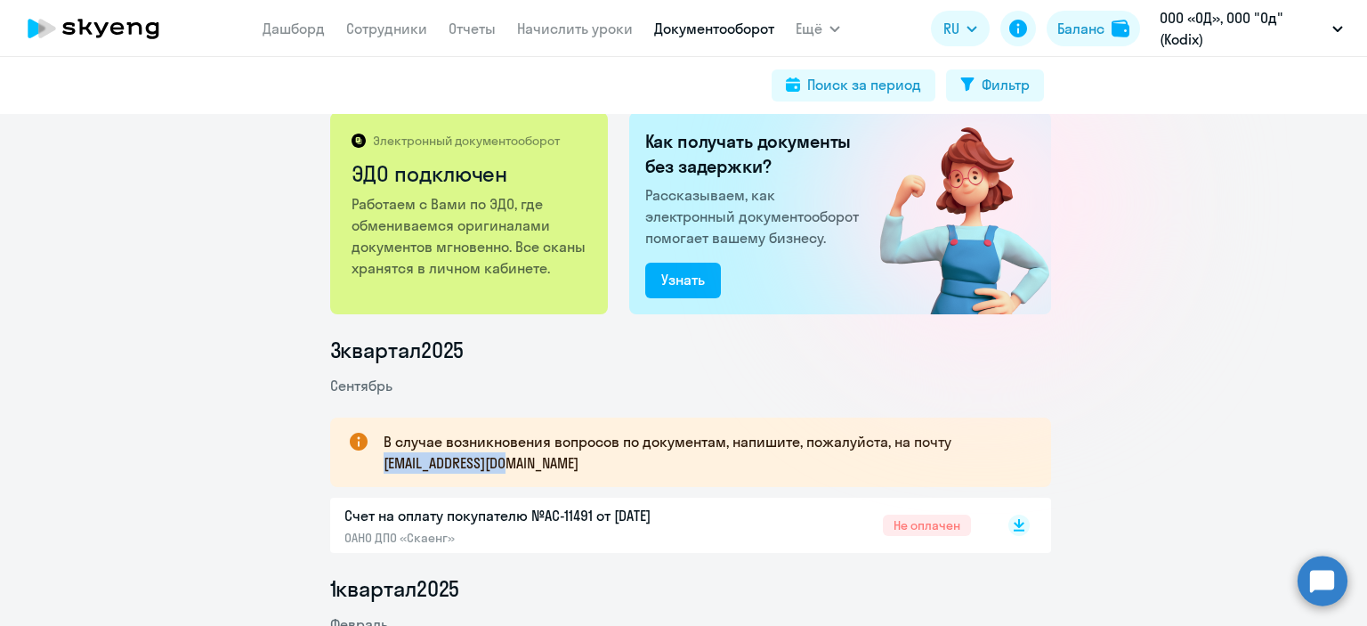
scroll to position [0, 0]
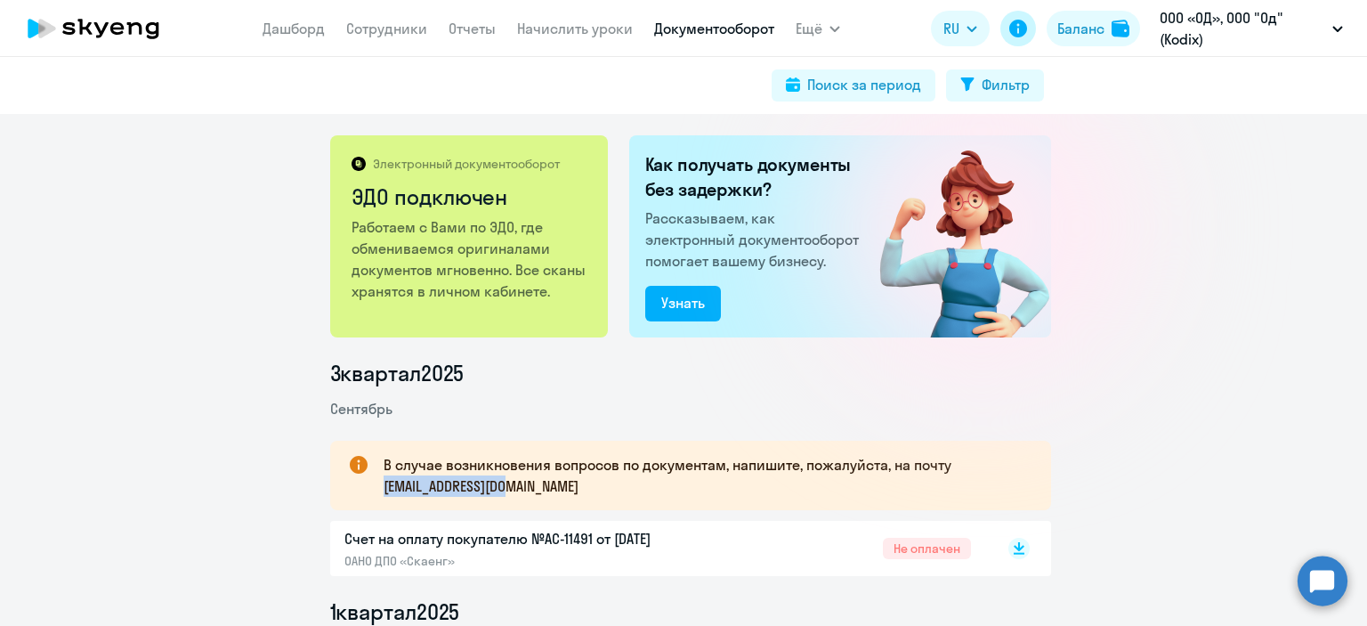
click at [1010, 29] on icon at bounding box center [1018, 29] width 18 height 18
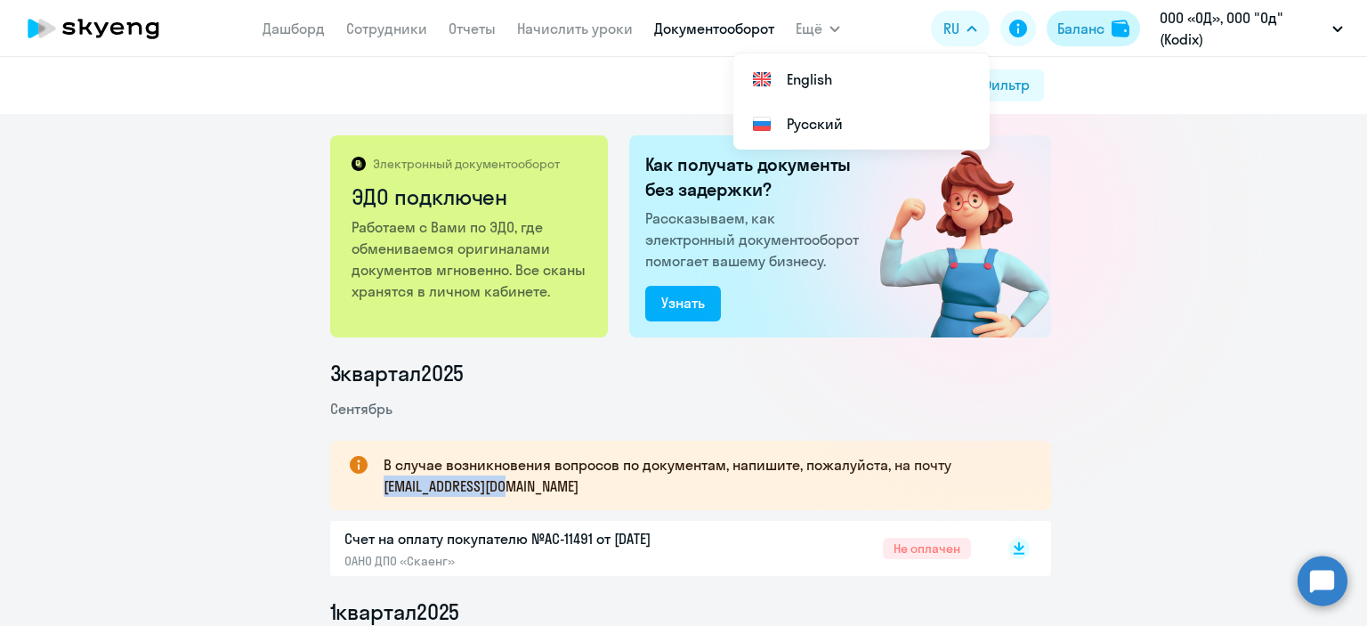
click at [1075, 25] on div "Баланс" at bounding box center [1081, 28] width 47 height 21
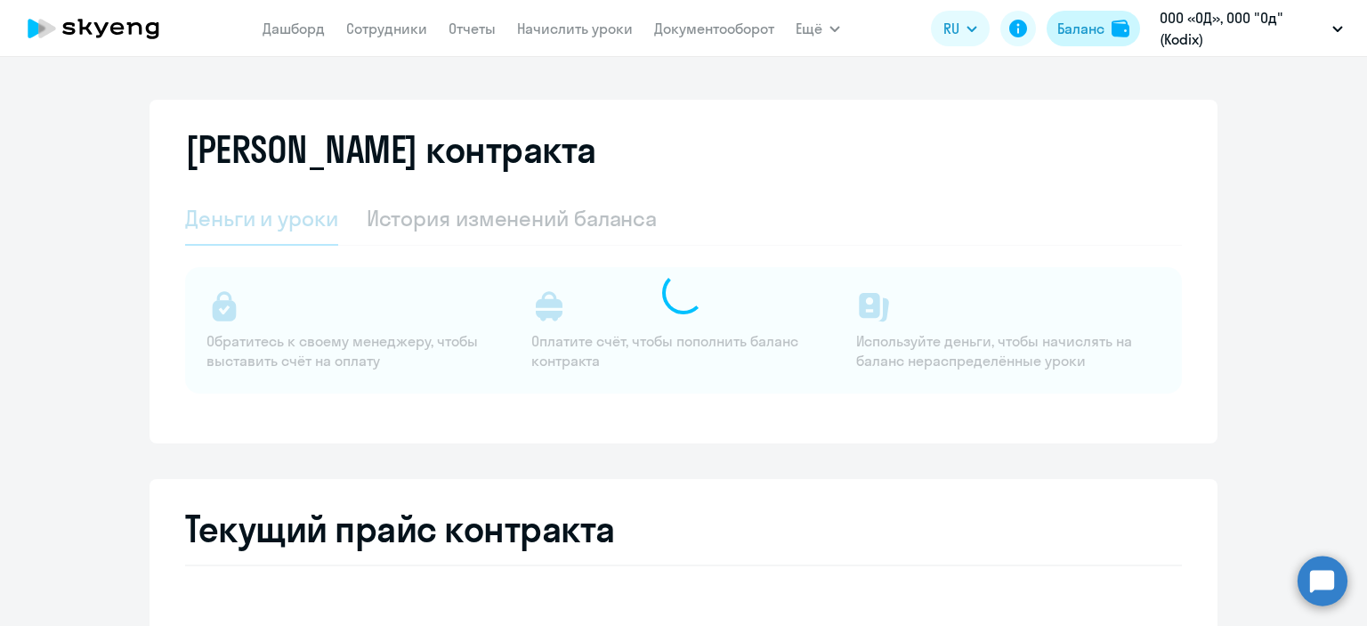
select select "english_adult_not_native_speaker"
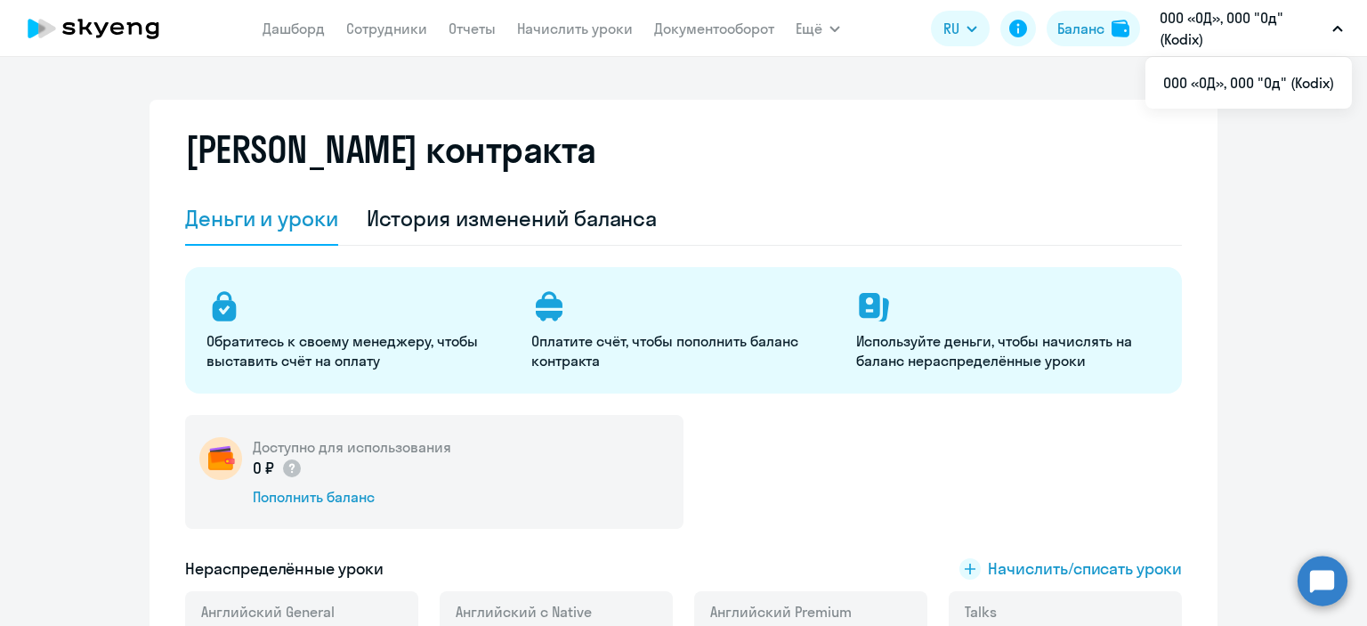
click at [1179, 22] on p "ООО «ОД», ООО "Од" (Kodix)" at bounding box center [1243, 28] width 166 height 43
click at [1193, 86] on li "ООО «ОД», ООО "Од" (Kodix)" at bounding box center [1249, 83] width 207 height 45
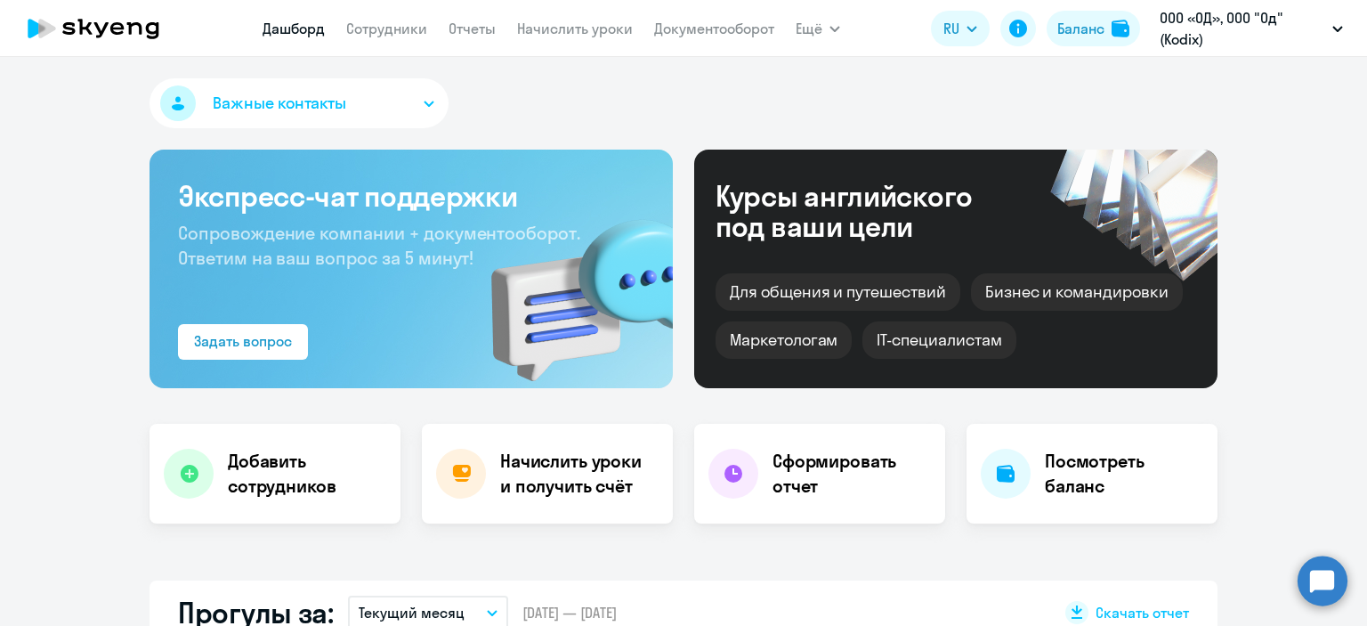
scroll to position [178, 0]
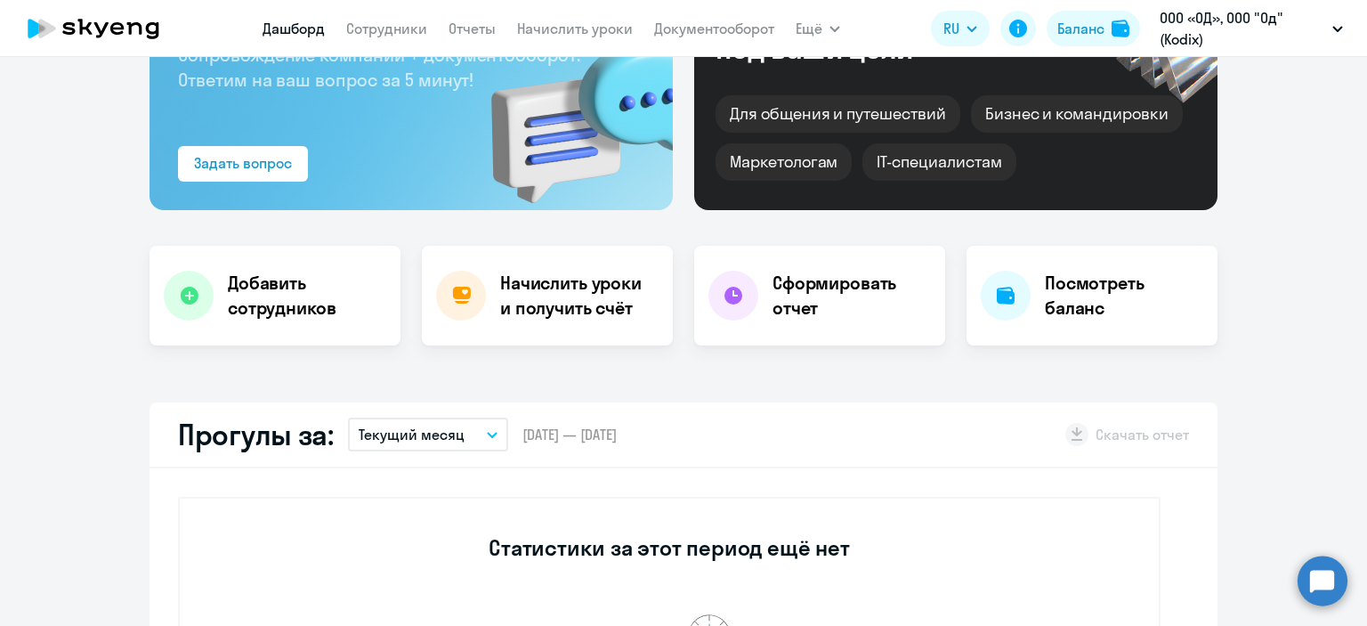
select select "30"
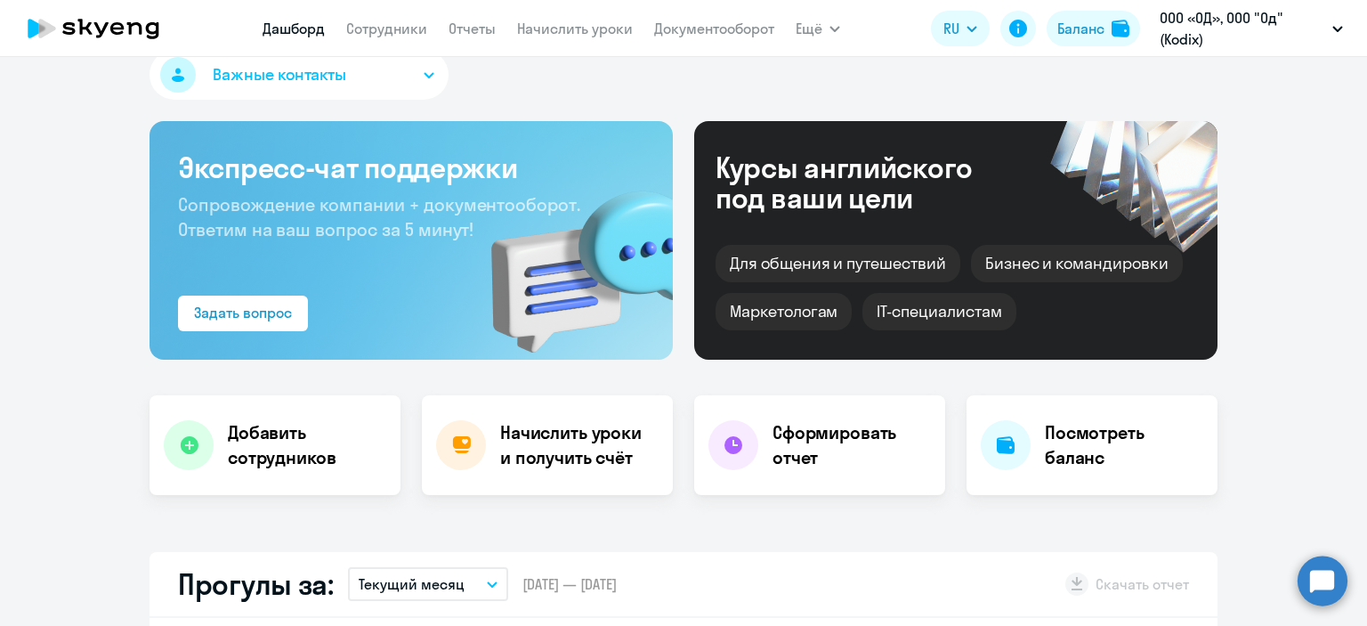
scroll to position [0, 0]
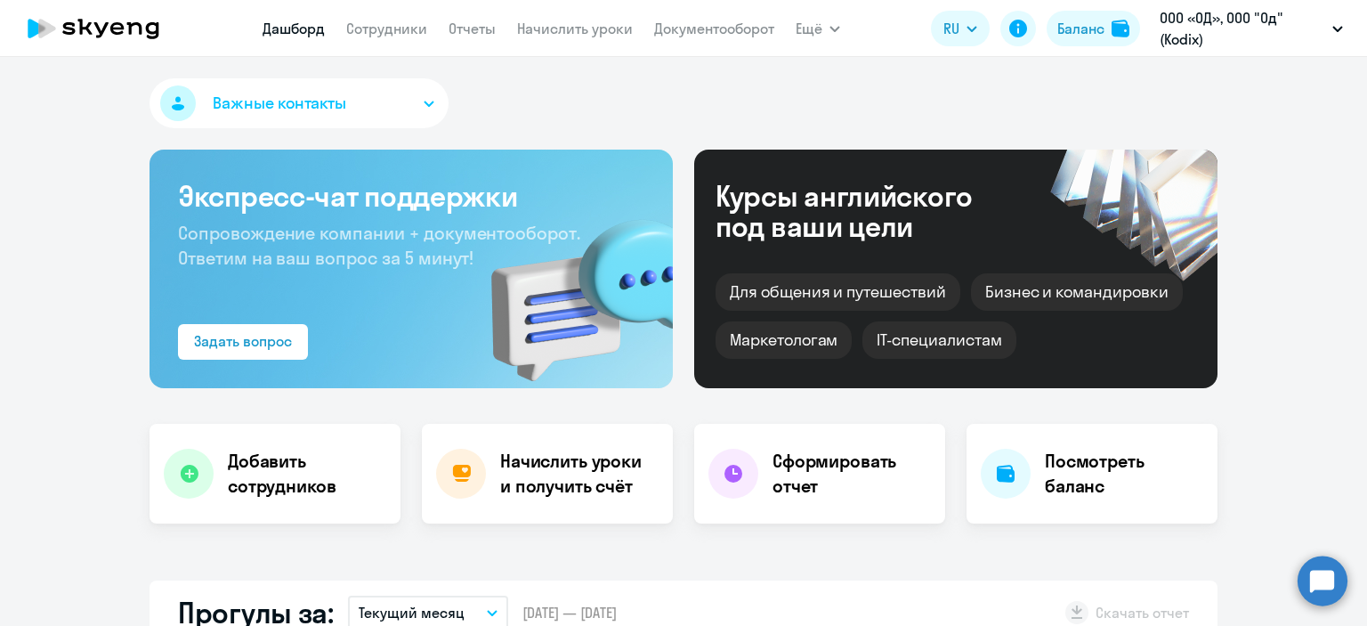
click at [424, 90] on button "Важные контакты" at bounding box center [299, 103] width 299 height 50
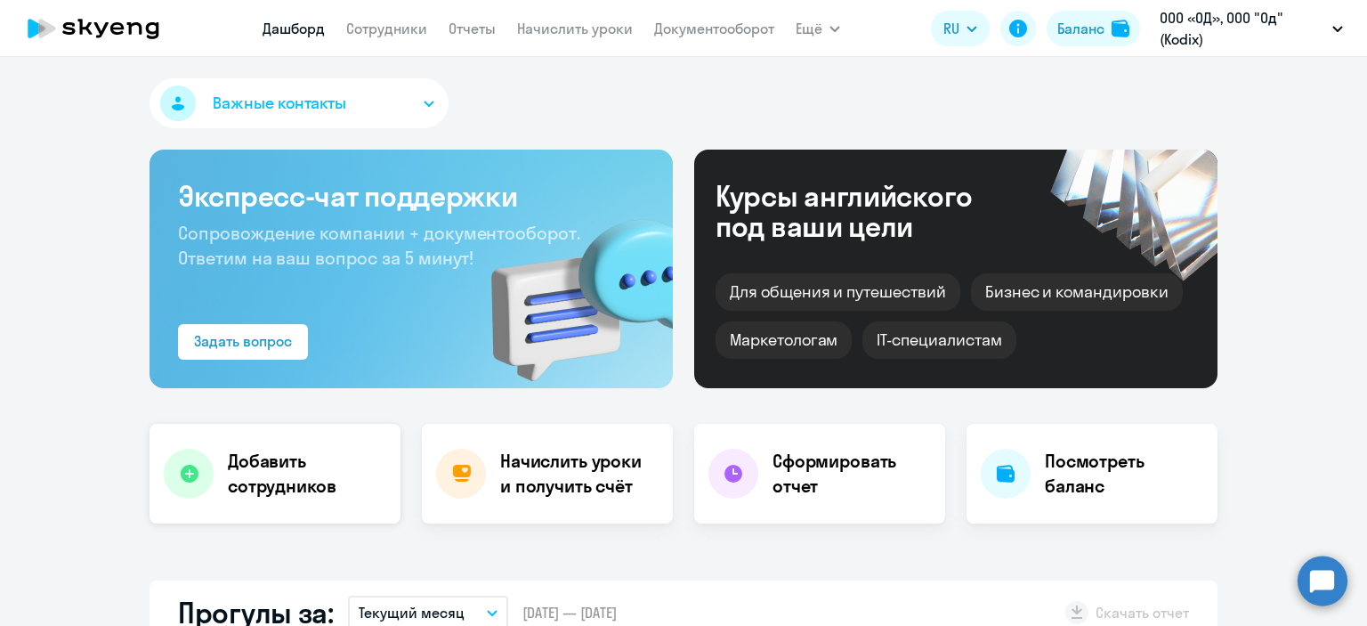
click at [245, 482] on h4 "Добавить сотрудников" at bounding box center [307, 474] width 158 height 50
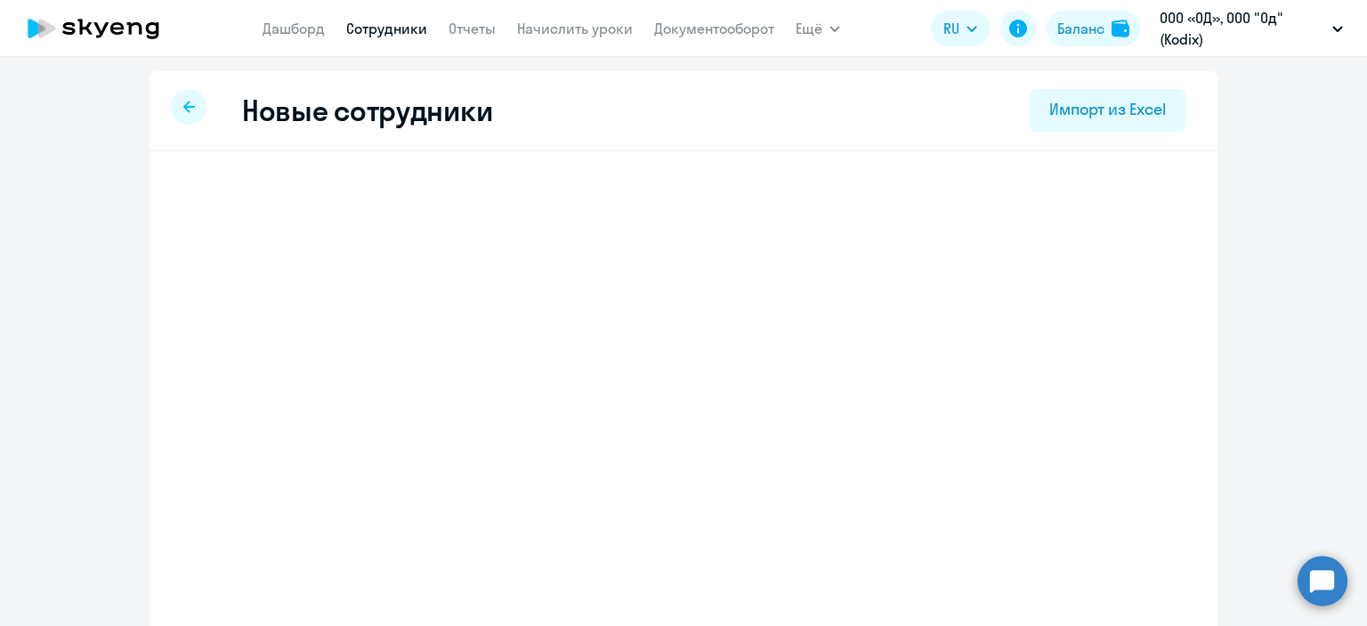
select select "english_adult_not_native_speaker"
select select "3"
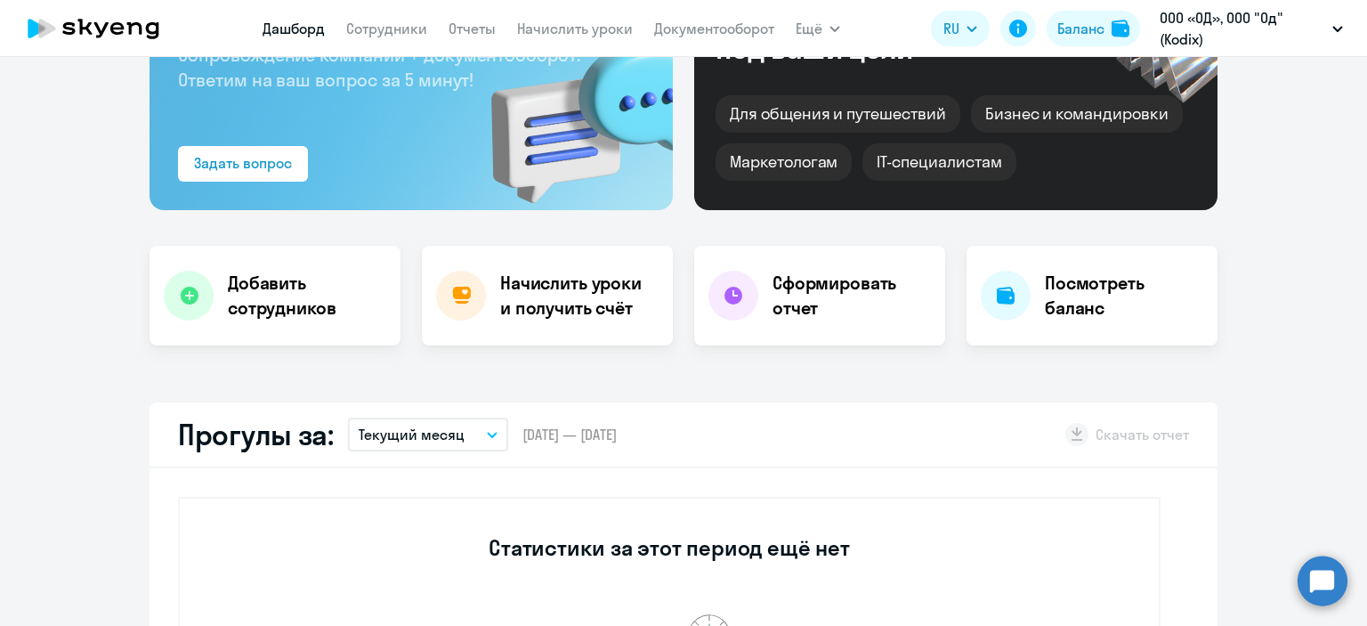
select select "30"
